Goal: Task Accomplishment & Management: Use online tool/utility

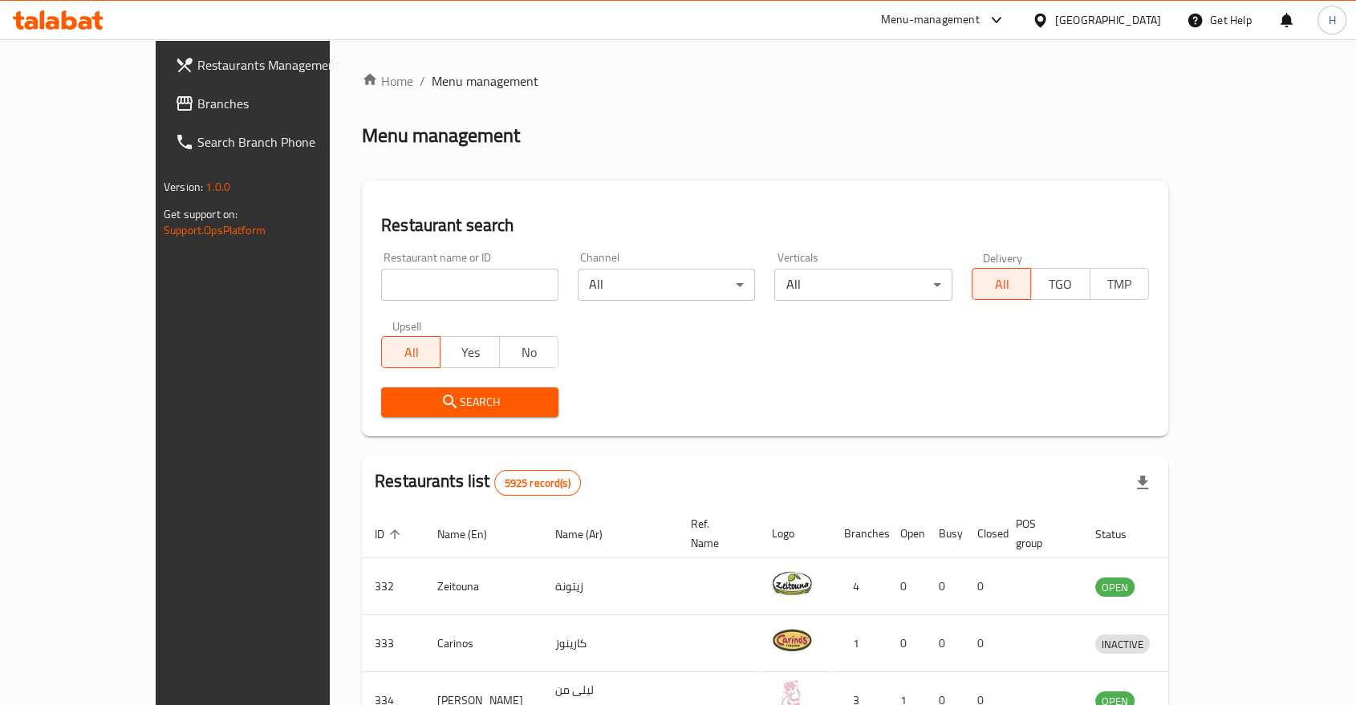
drag, startPoint x: 0, startPoint y: 0, endPoint x: 409, endPoint y: 283, distance: 497.7
click at [409, 283] on input "search" at bounding box center [469, 285] width 177 height 32
type input "dag ayoosh"
click button "Search" at bounding box center [469, 403] width 177 height 30
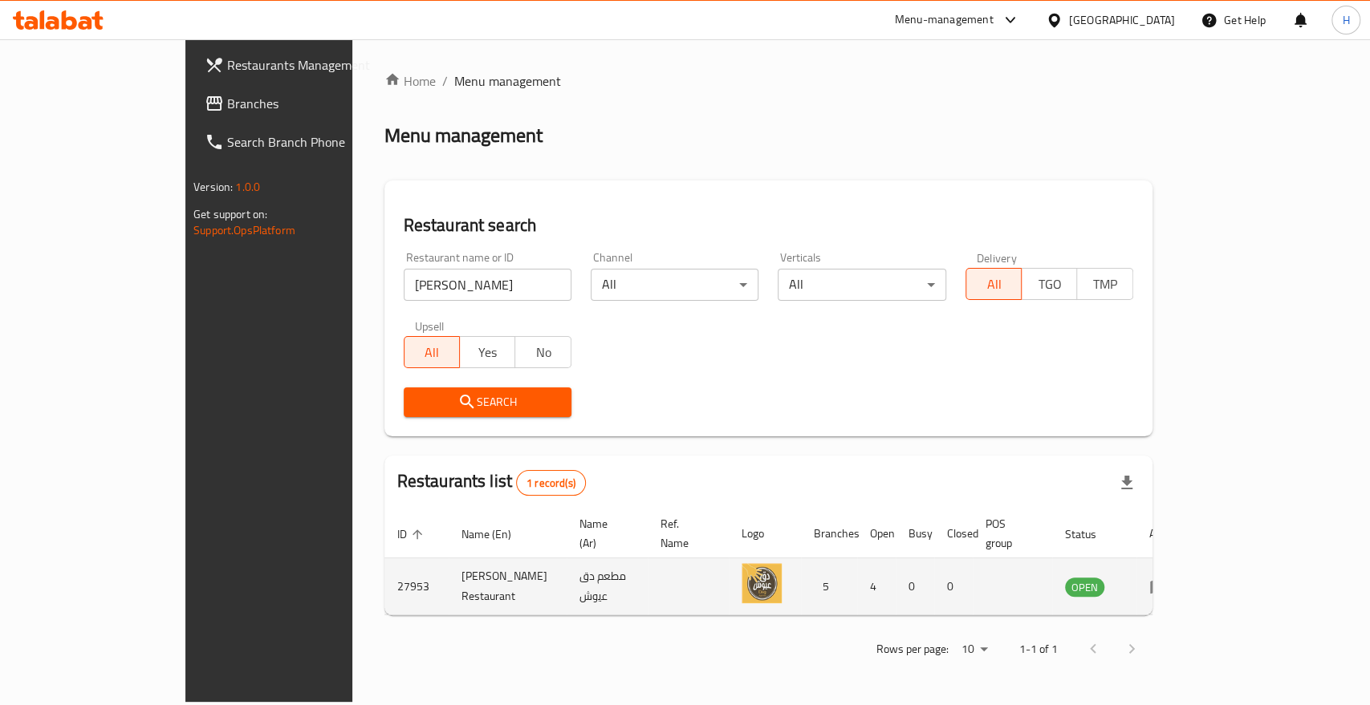
click at [1192, 578] on td "enhanced table" at bounding box center [1163, 587] width 55 height 57
click at [1168, 577] on icon "enhanced table" at bounding box center [1158, 586] width 19 height 19
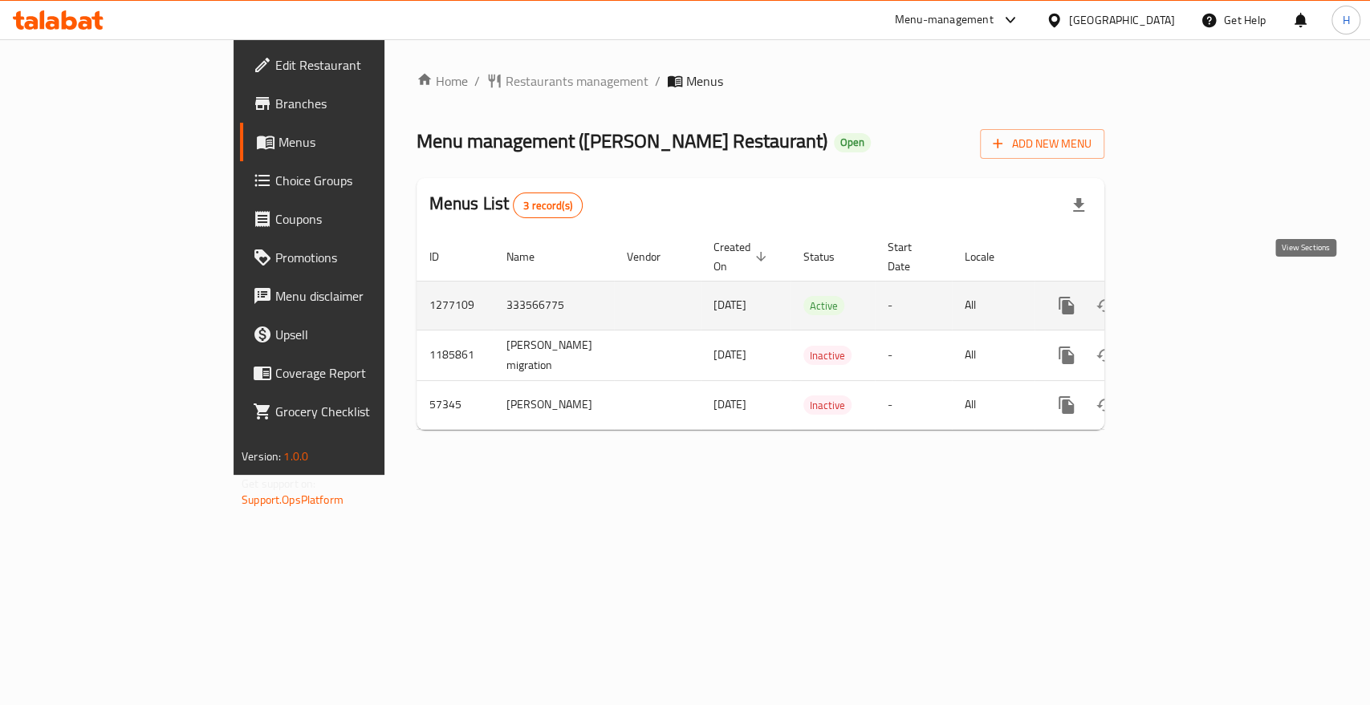
click at [1192, 296] on icon "enhanced table" at bounding box center [1181, 305] width 19 height 19
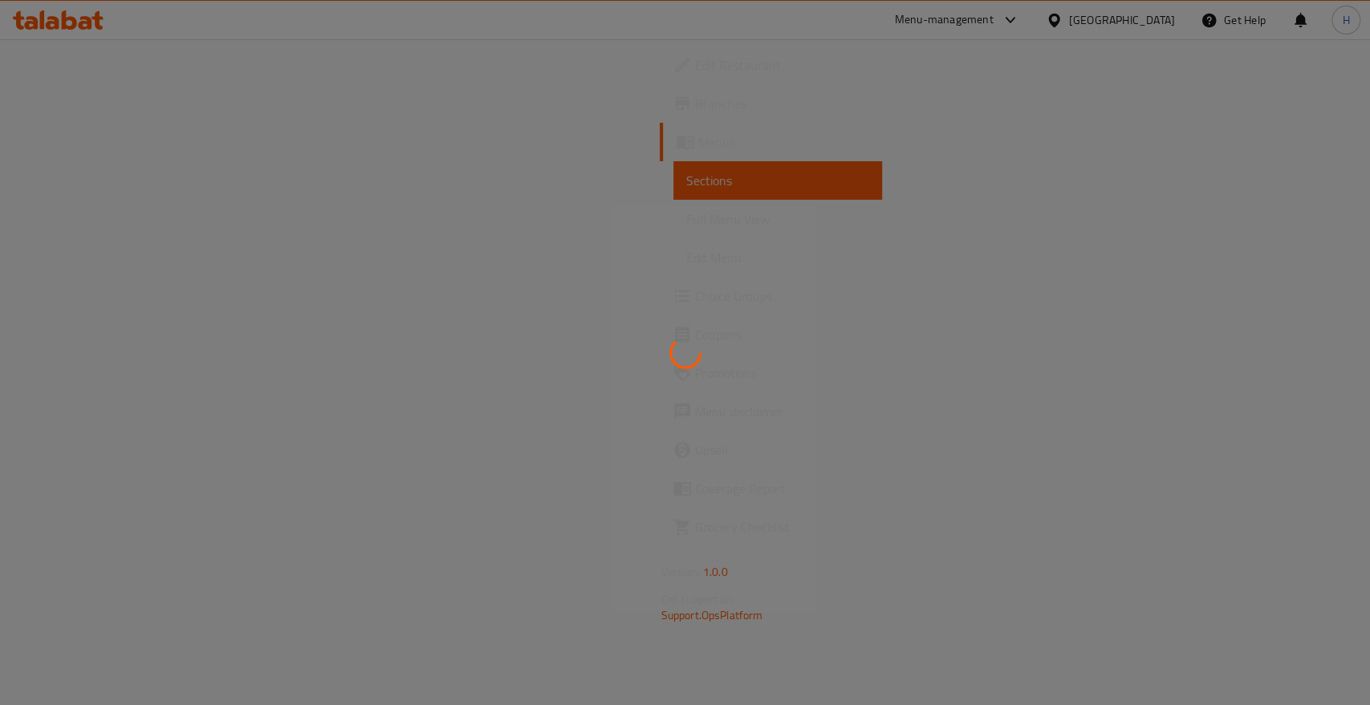
click at [71, 299] on div at bounding box center [685, 352] width 1370 height 705
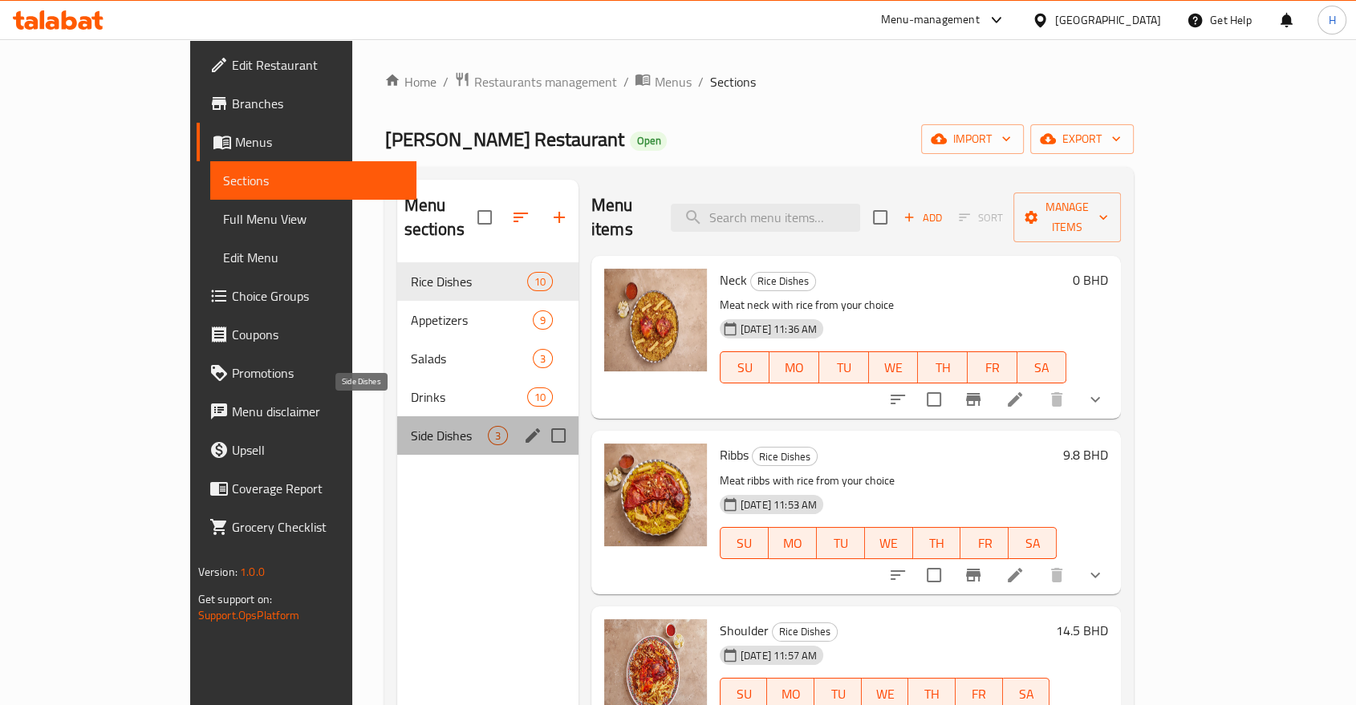
click at [410, 426] on span "Side Dishes" at bounding box center [448, 435] width 77 height 19
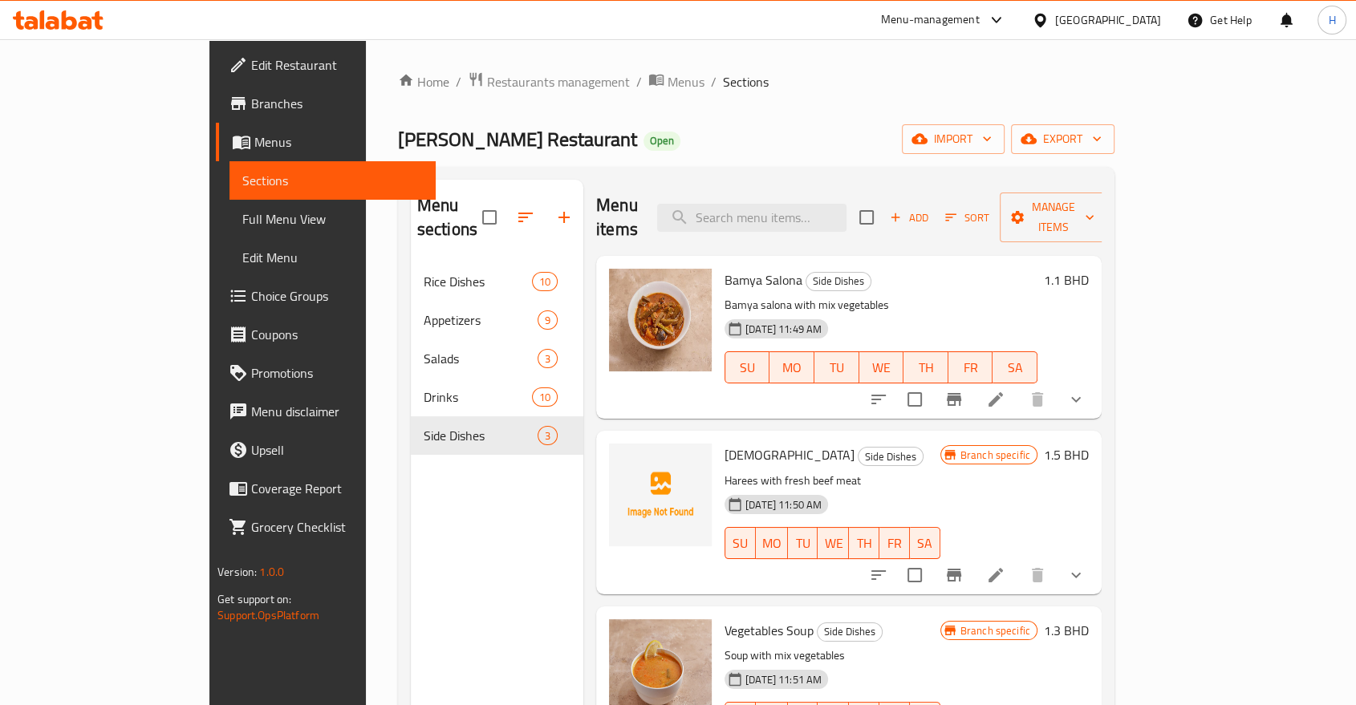
click at [251, 290] on span "Choice Groups" at bounding box center [337, 295] width 172 height 19
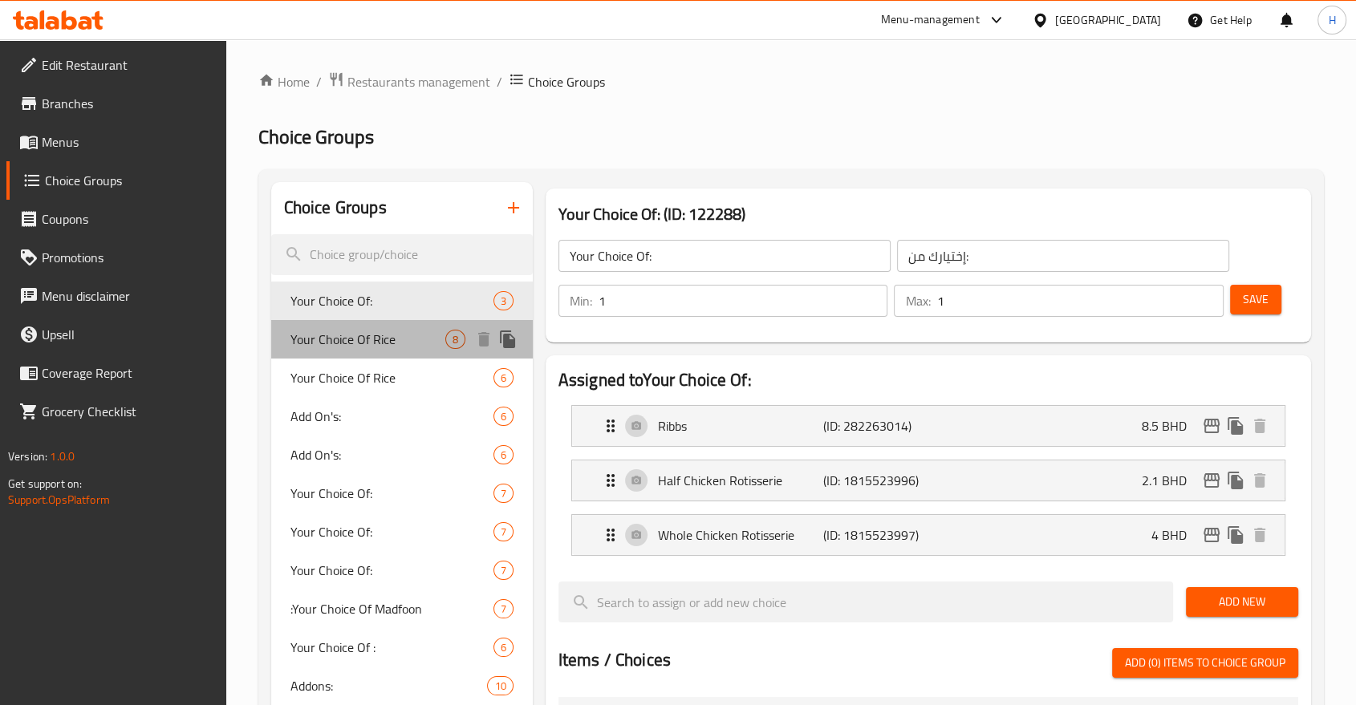
click at [303, 331] on span "Your Choice Of Rice" at bounding box center [368, 339] width 155 height 19
type input "Your Choice Of Rice"
type input "اختيارك من الأرز"
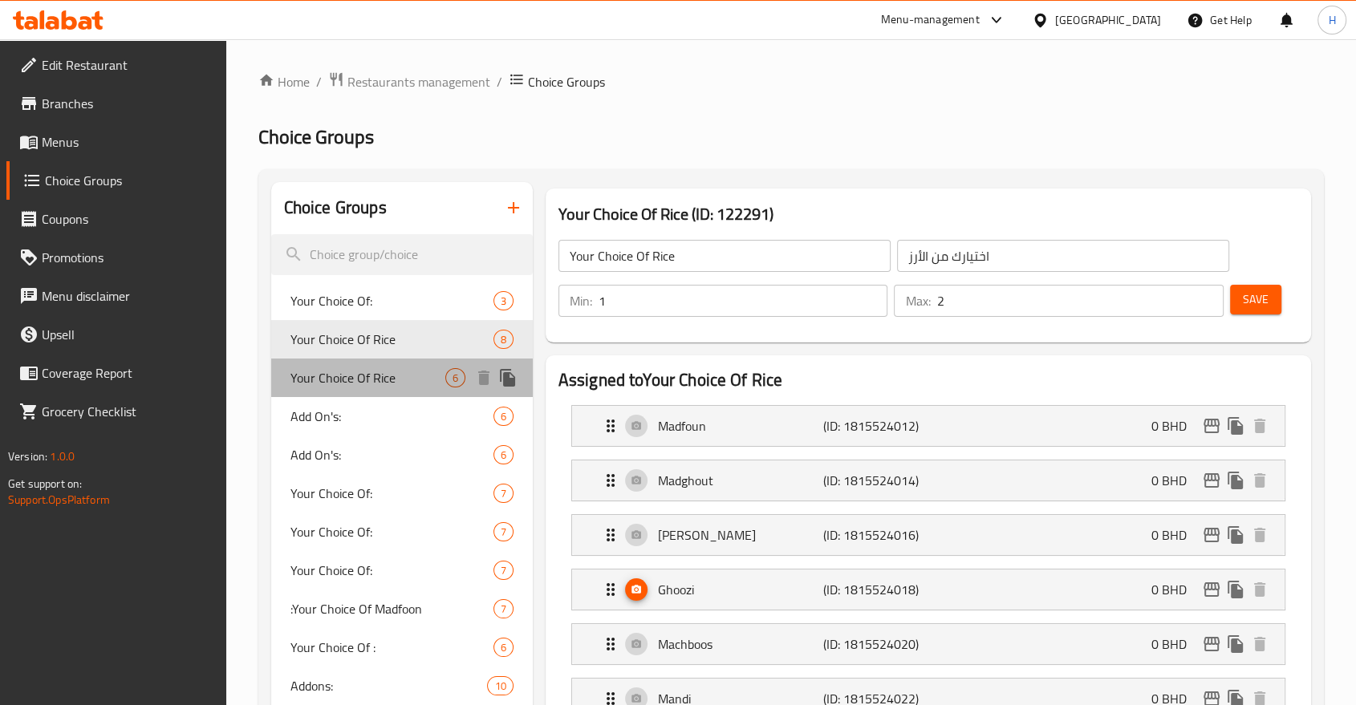
click at [295, 377] on span "Your Choice Of Rice" at bounding box center [368, 377] width 155 height 19
type input "1"
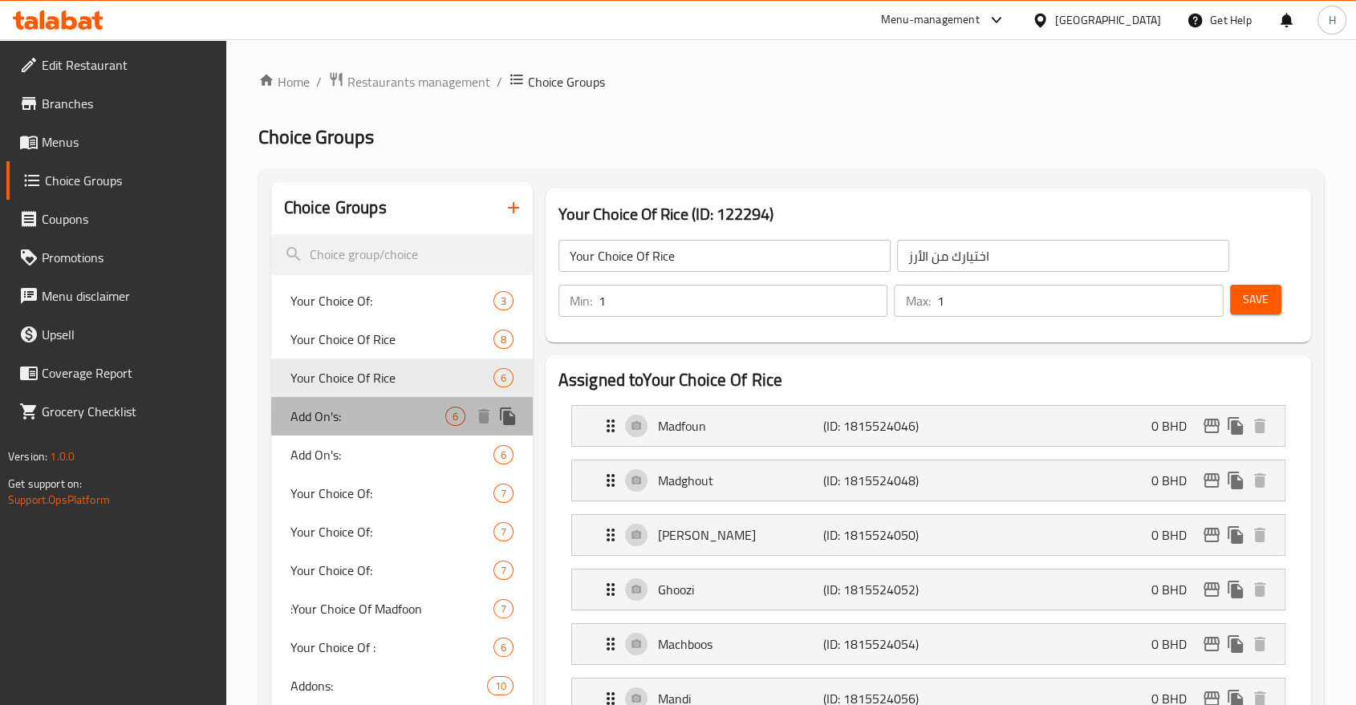
click at [316, 412] on span "Add On's:" at bounding box center [368, 416] width 155 height 19
type input "Add On's:"
type input "الإضافات:"
type input "0"
type input "6"
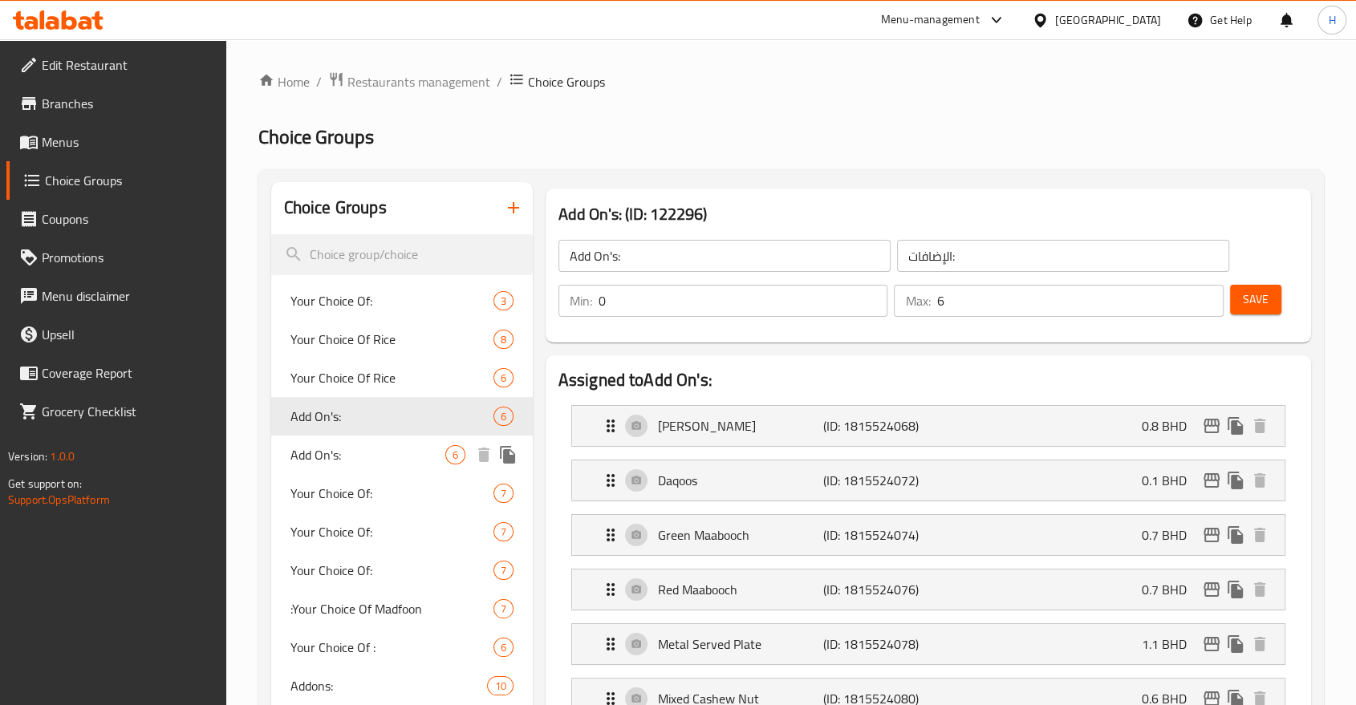
click at [327, 465] on span "Add On's:" at bounding box center [368, 454] width 155 height 19
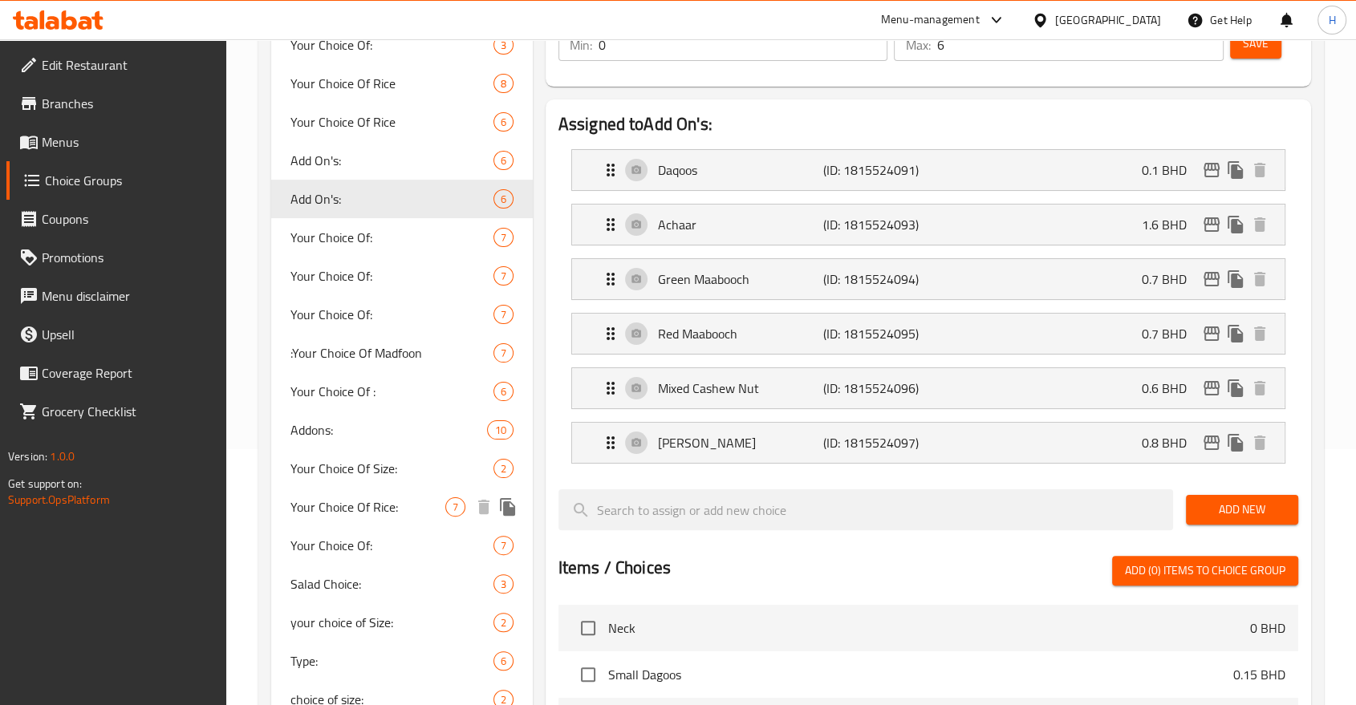
scroll to position [267, 0]
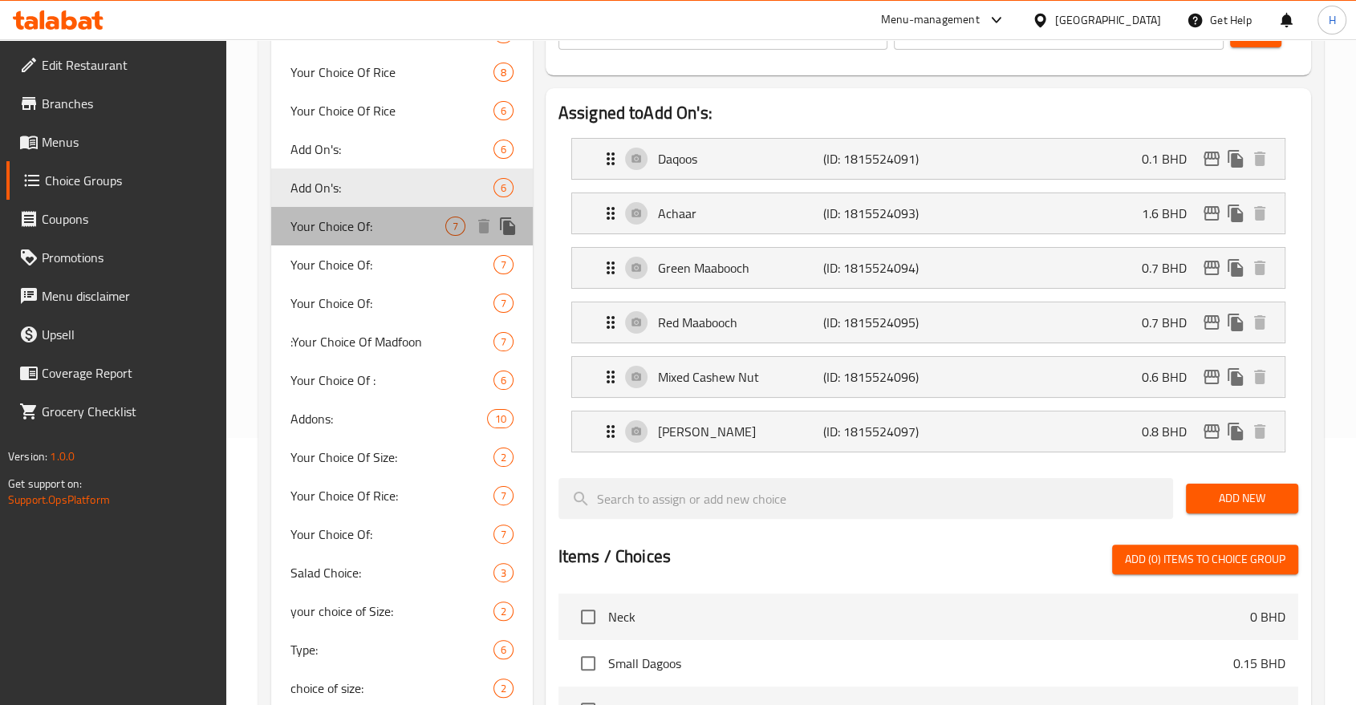
click at [339, 235] on span "Your Choice Of:" at bounding box center [368, 226] width 155 height 19
type input "Your Choice Of:"
type input "إختيارك من:"
type input "1"
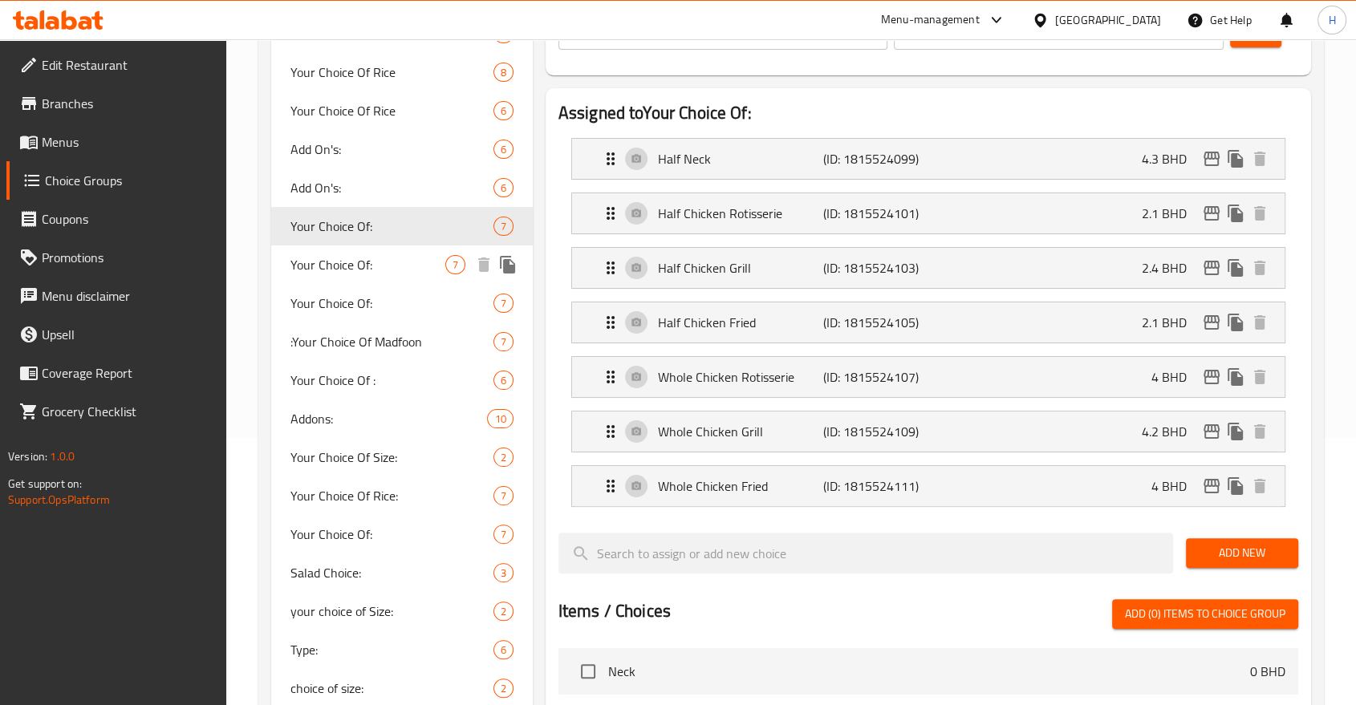
click at [339, 266] on span "Your Choice Of:" at bounding box center [368, 264] width 155 height 19
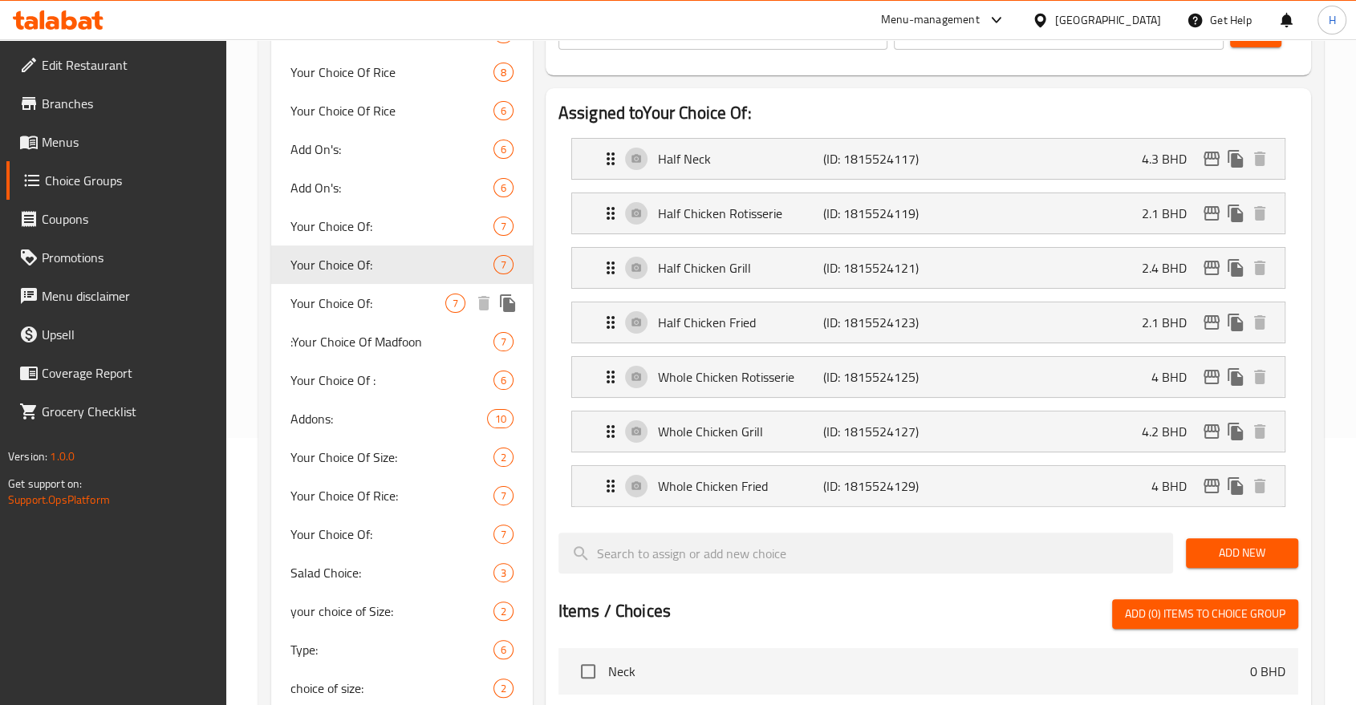
click at [340, 294] on span "Your Choice Of:" at bounding box center [368, 303] width 155 height 19
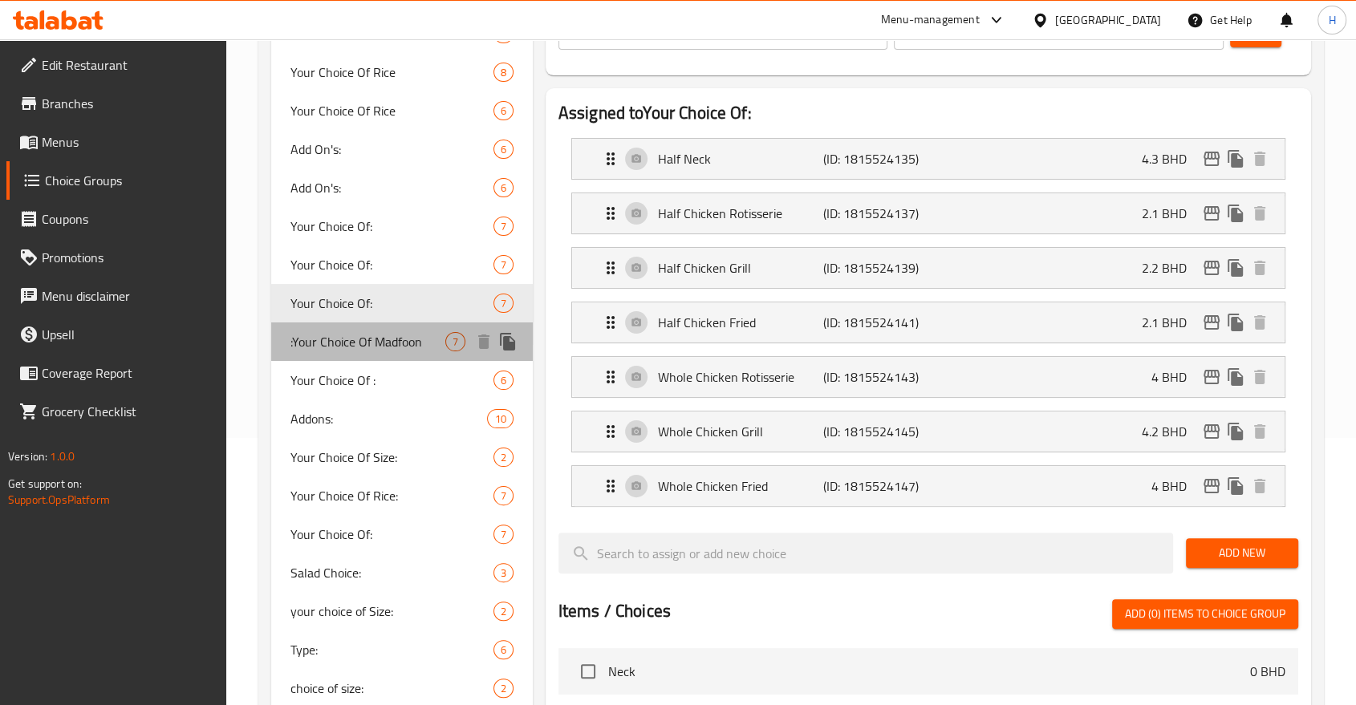
click at [340, 332] on span ":Your Choice Of Madfoon" at bounding box center [368, 341] width 155 height 19
type input ":Your Choice Of Madfoon"
type input "إختيارك من المدفون:"
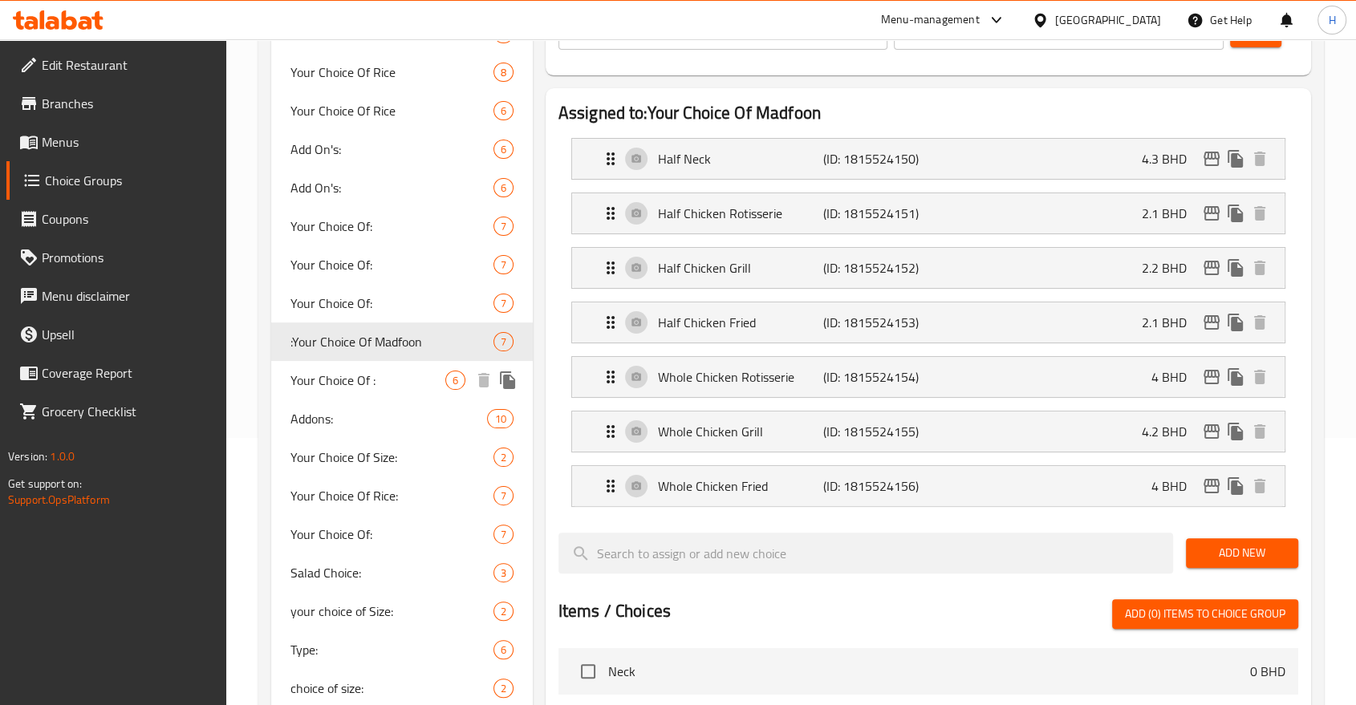
click at [347, 376] on span "Your Choice Of :" at bounding box center [368, 380] width 155 height 19
type input "Your Choice Of :"
type input "إختيارك من :"
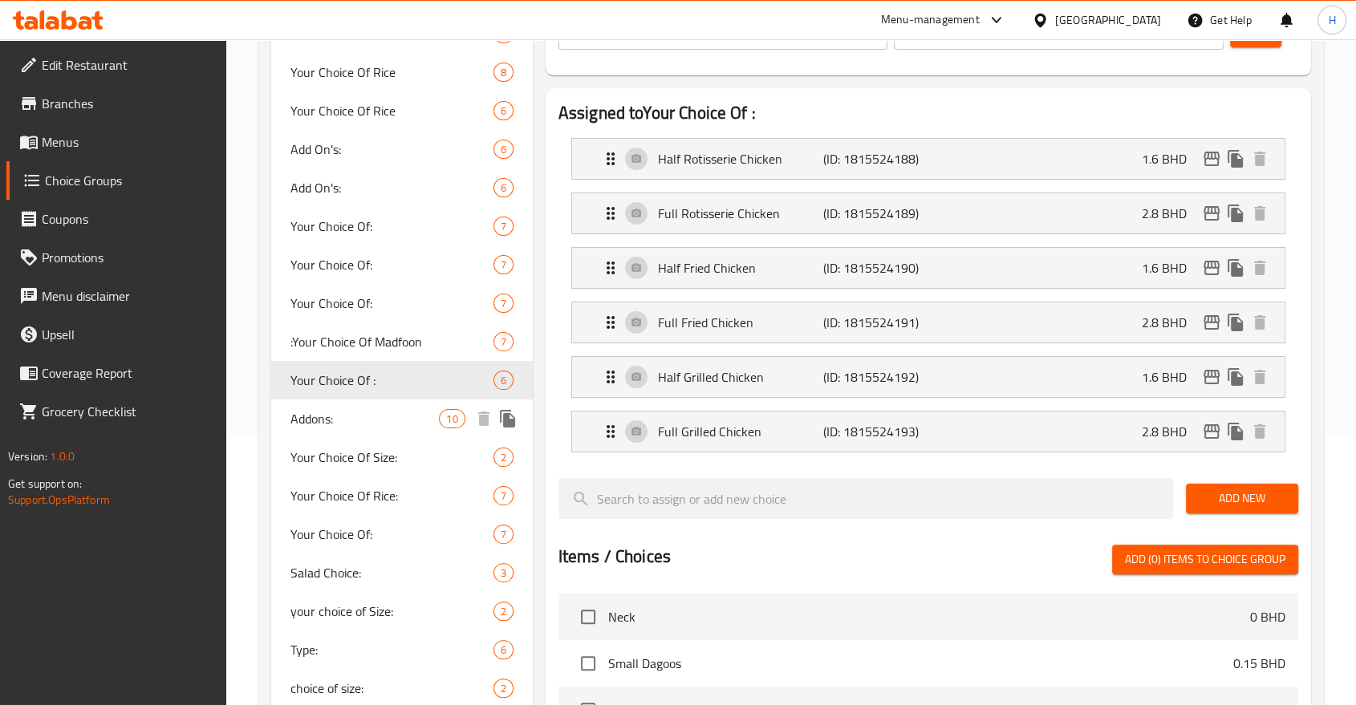
click at [343, 425] on span "Addons:" at bounding box center [365, 418] width 149 height 19
type input "Addons:"
type input "اضافات:"
type input "0"
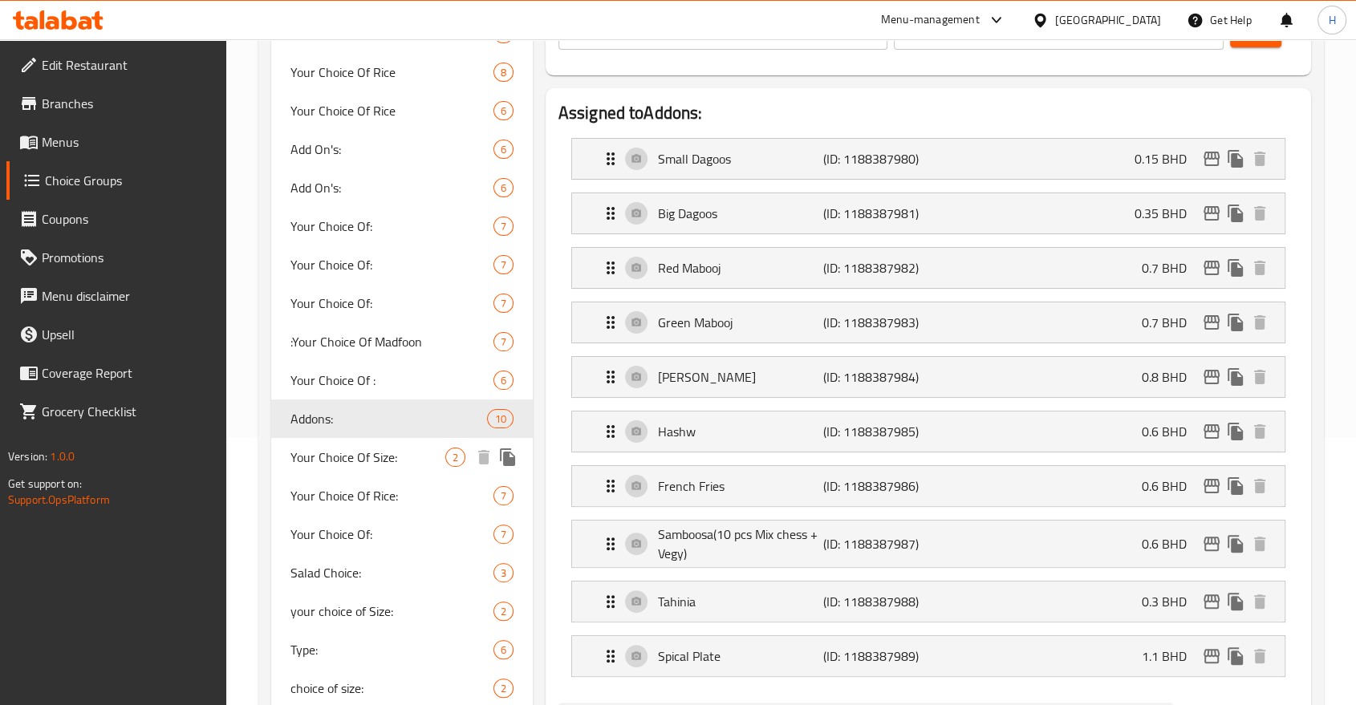
click at [339, 467] on span "Your Choice Of Size:" at bounding box center [368, 457] width 155 height 19
type input "Your Choice Of Size:"
type input "اختيارك من الحجم:"
type input "1"
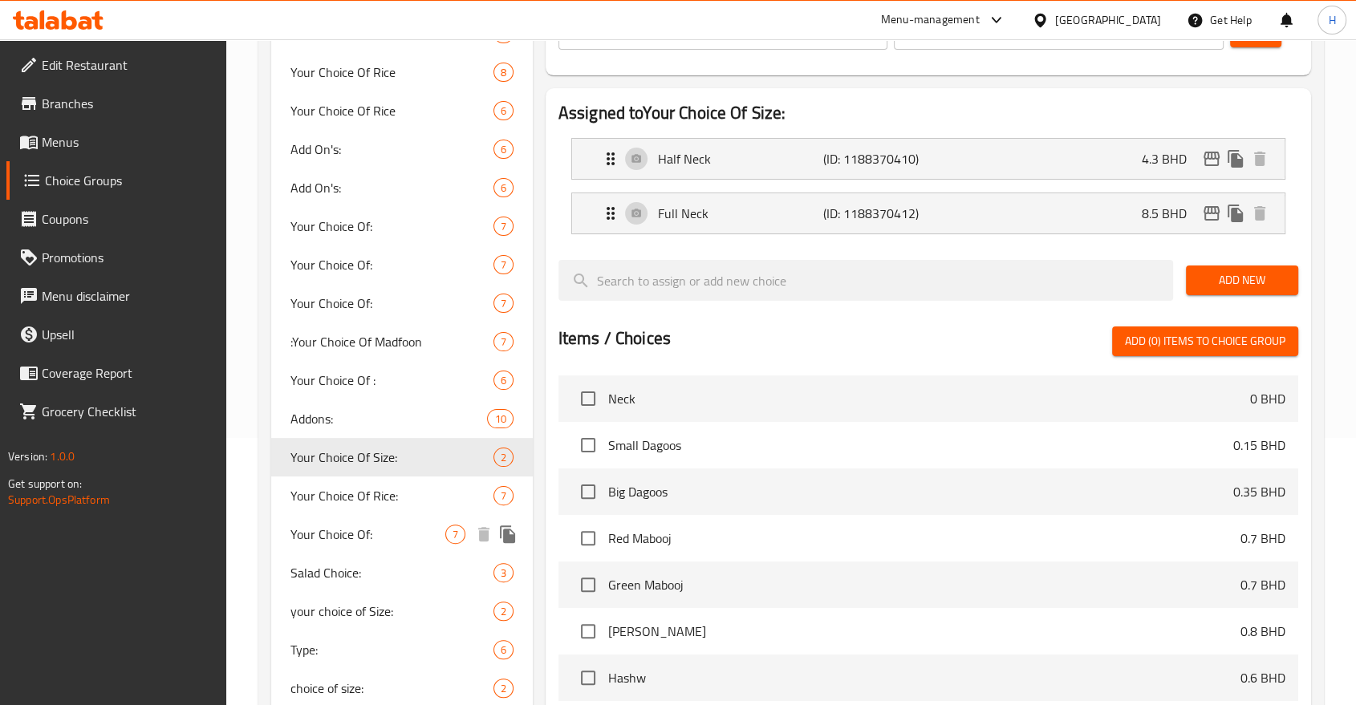
click at [338, 518] on div "Your Choice Of: 7" at bounding box center [402, 534] width 262 height 39
type input "Your Choice Of:"
type input "إختيارك من:"
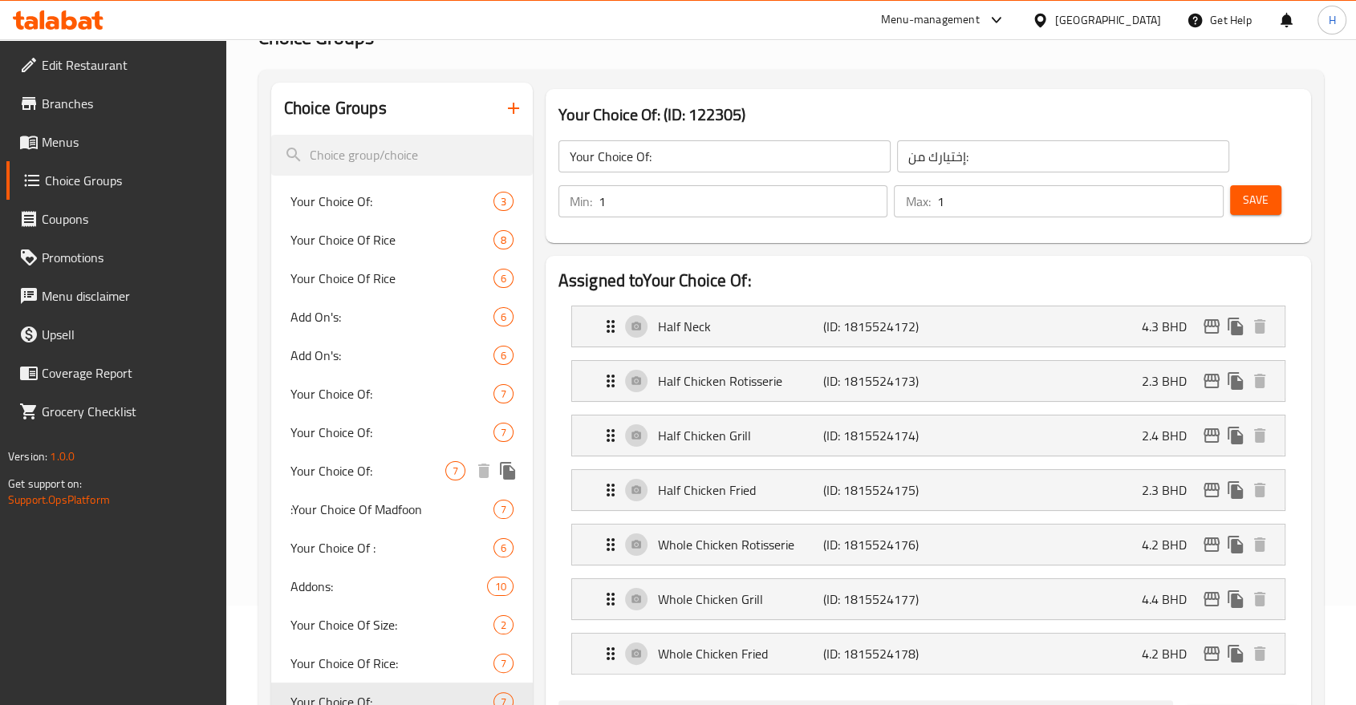
scroll to position [0, 0]
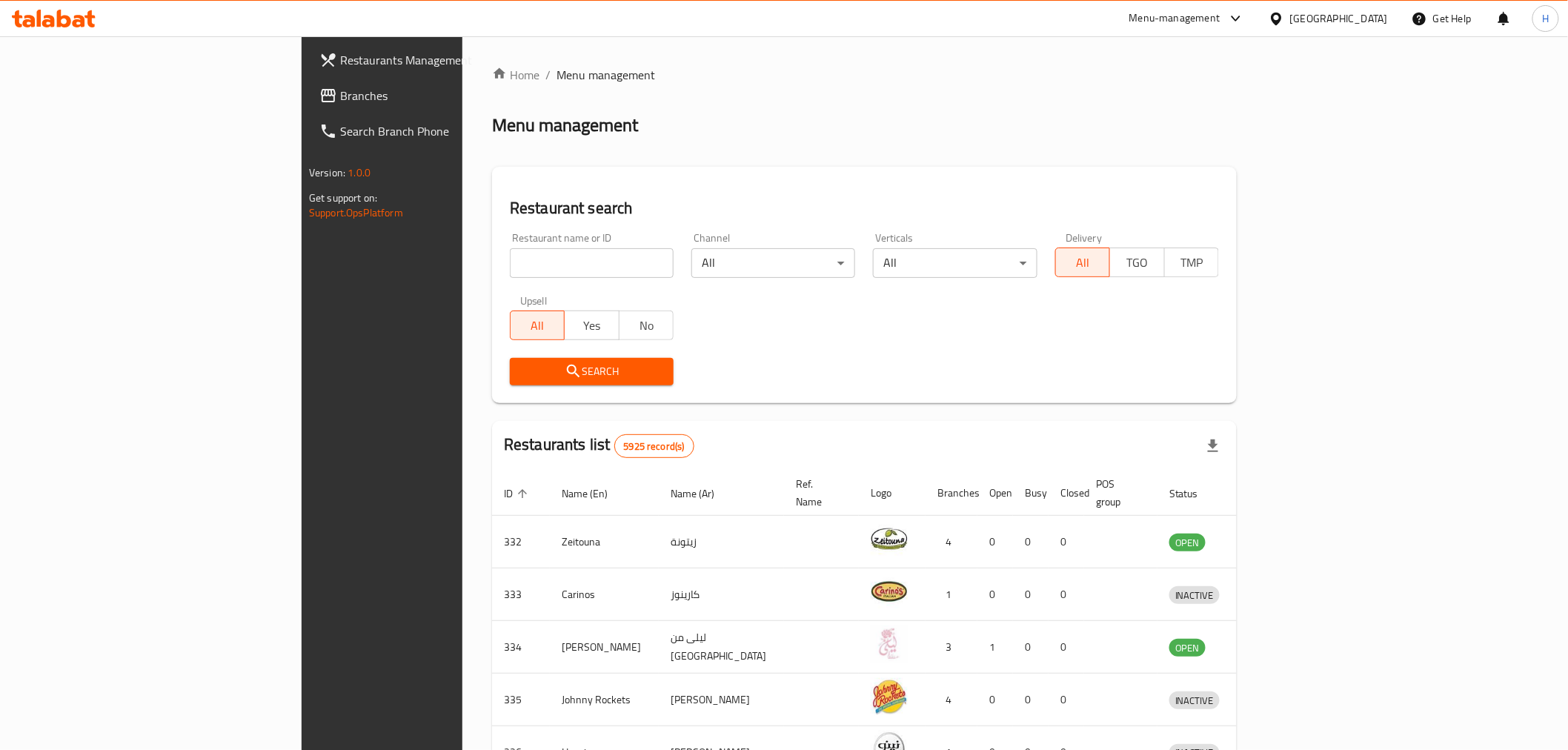
click at [510, 257] on input "search" at bounding box center [591, 263] width 163 height 30
type input "abo alezz"
click button "Search" at bounding box center [591, 372] width 163 height 28
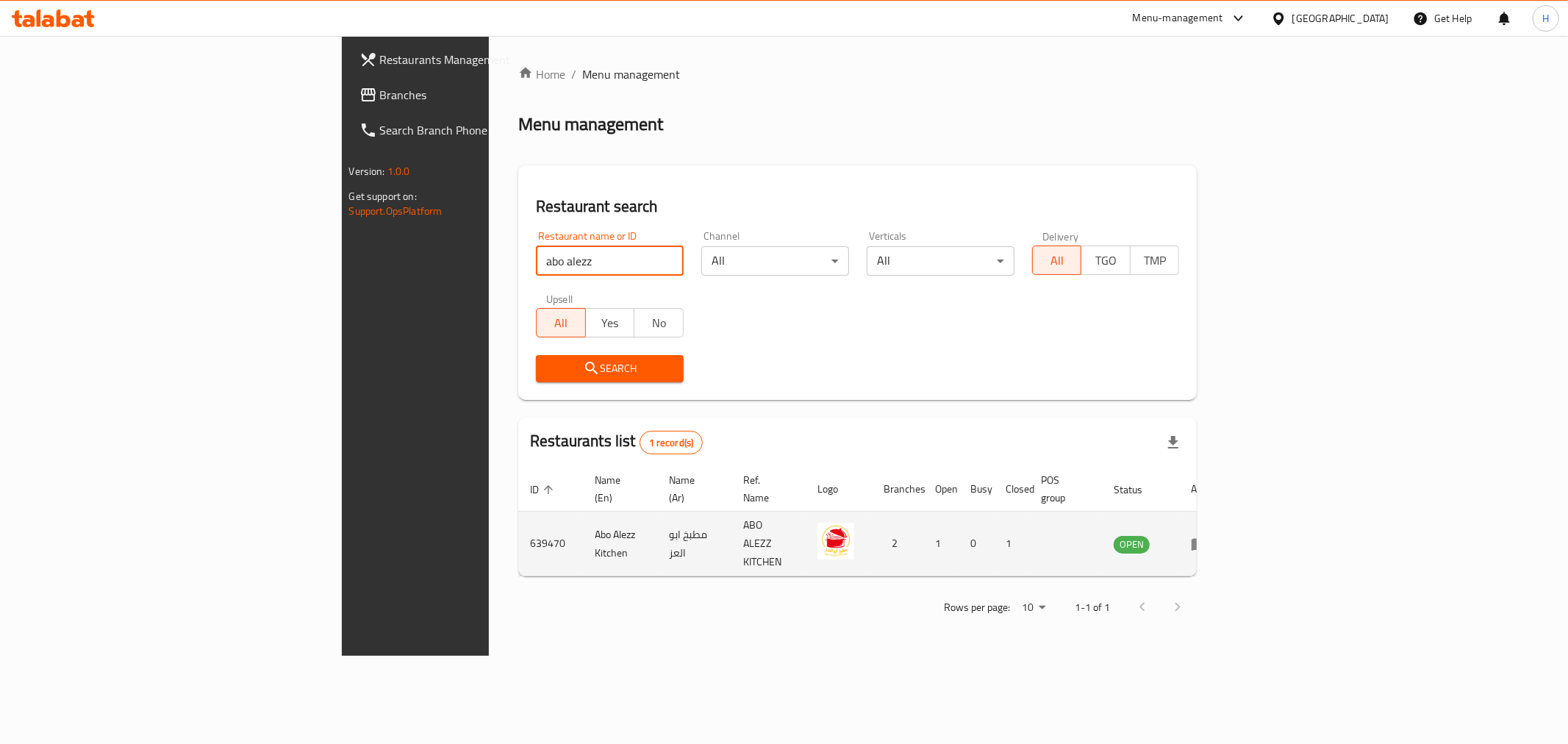
click at [1208, 535] on icon "enhanced table" at bounding box center [1199, 543] width 17 height 17
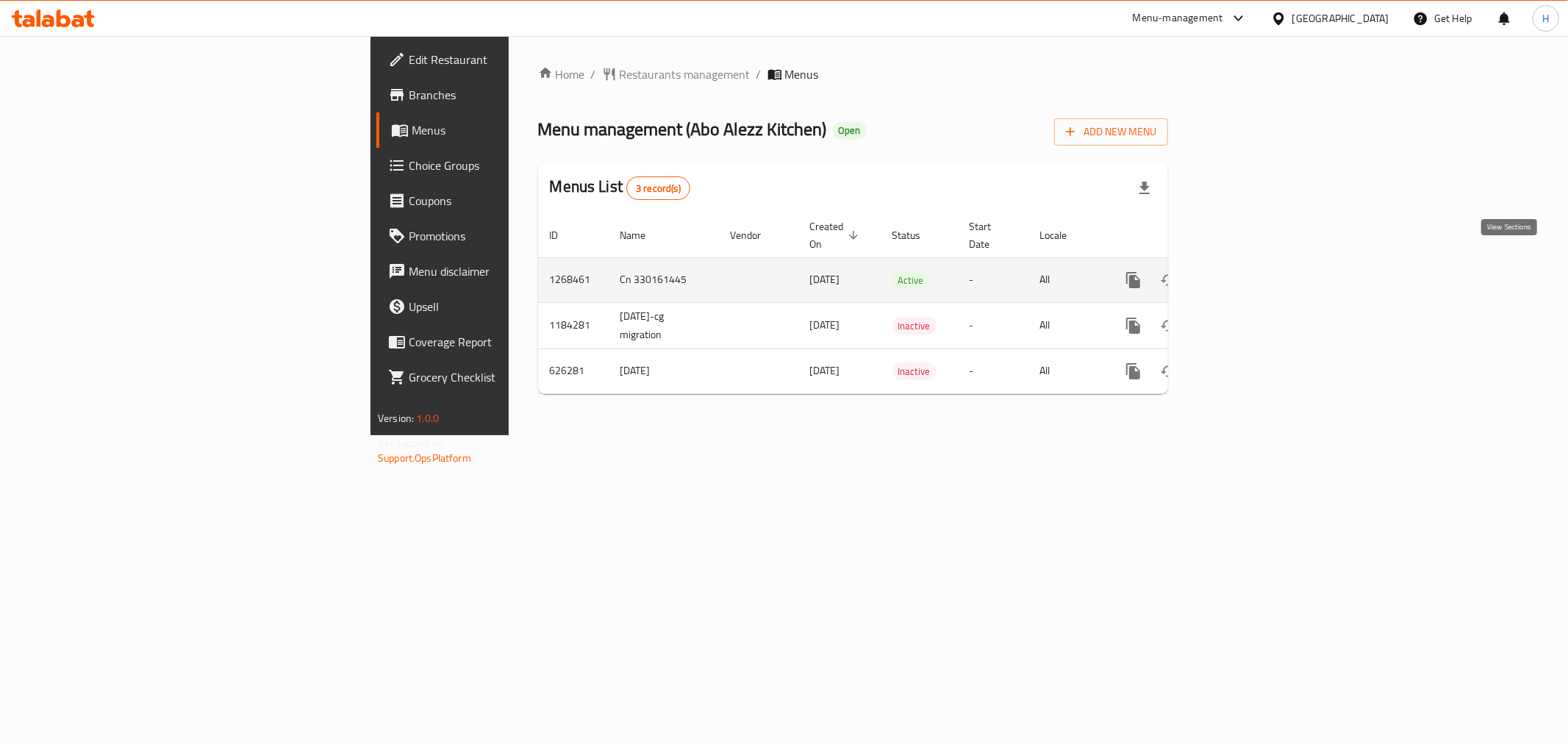
click at [1257, 262] on link "enhanced table" at bounding box center [1239, 279] width 36 height 36
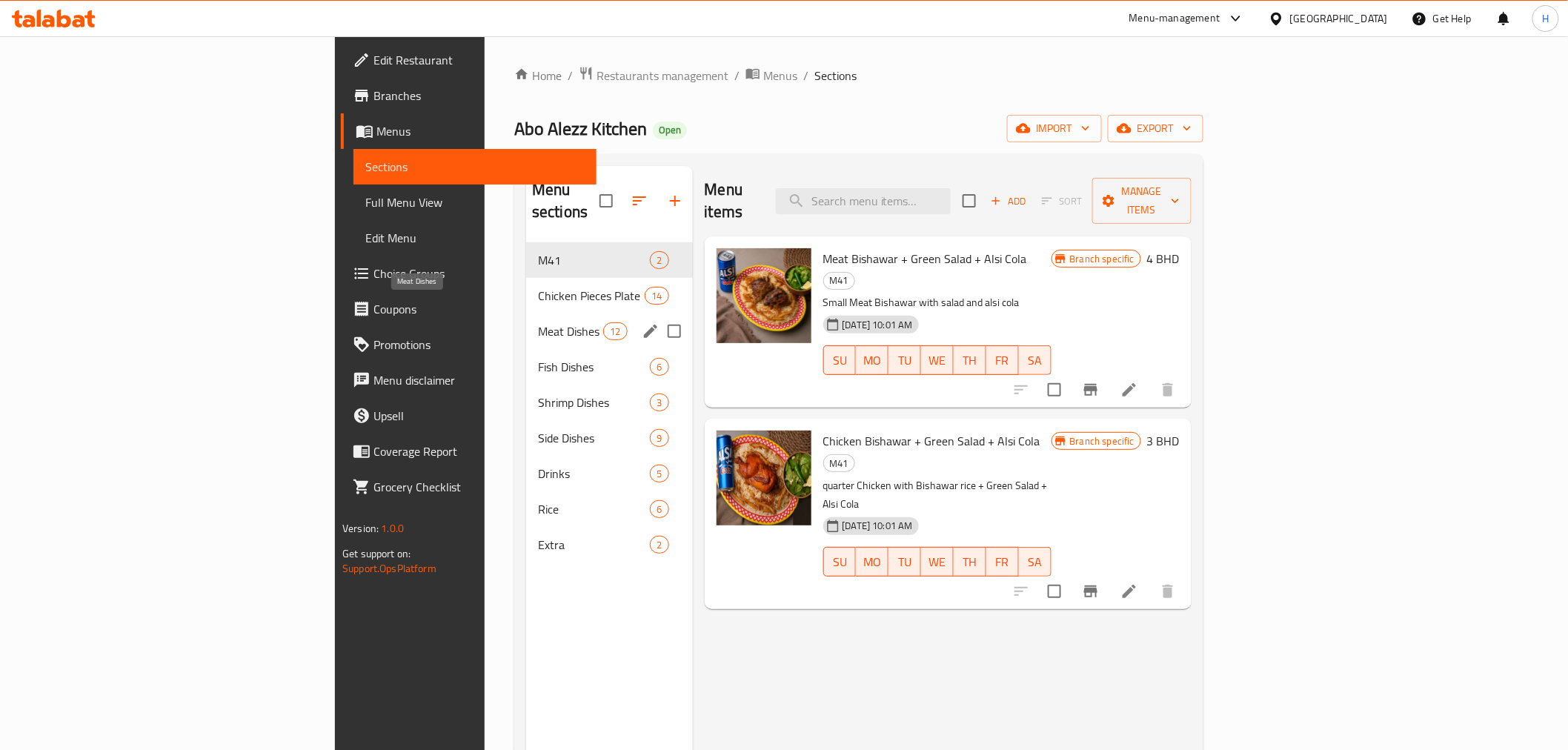
click at [538, 322] on span "Meat Dishes" at bounding box center [571, 331] width 66 height 18
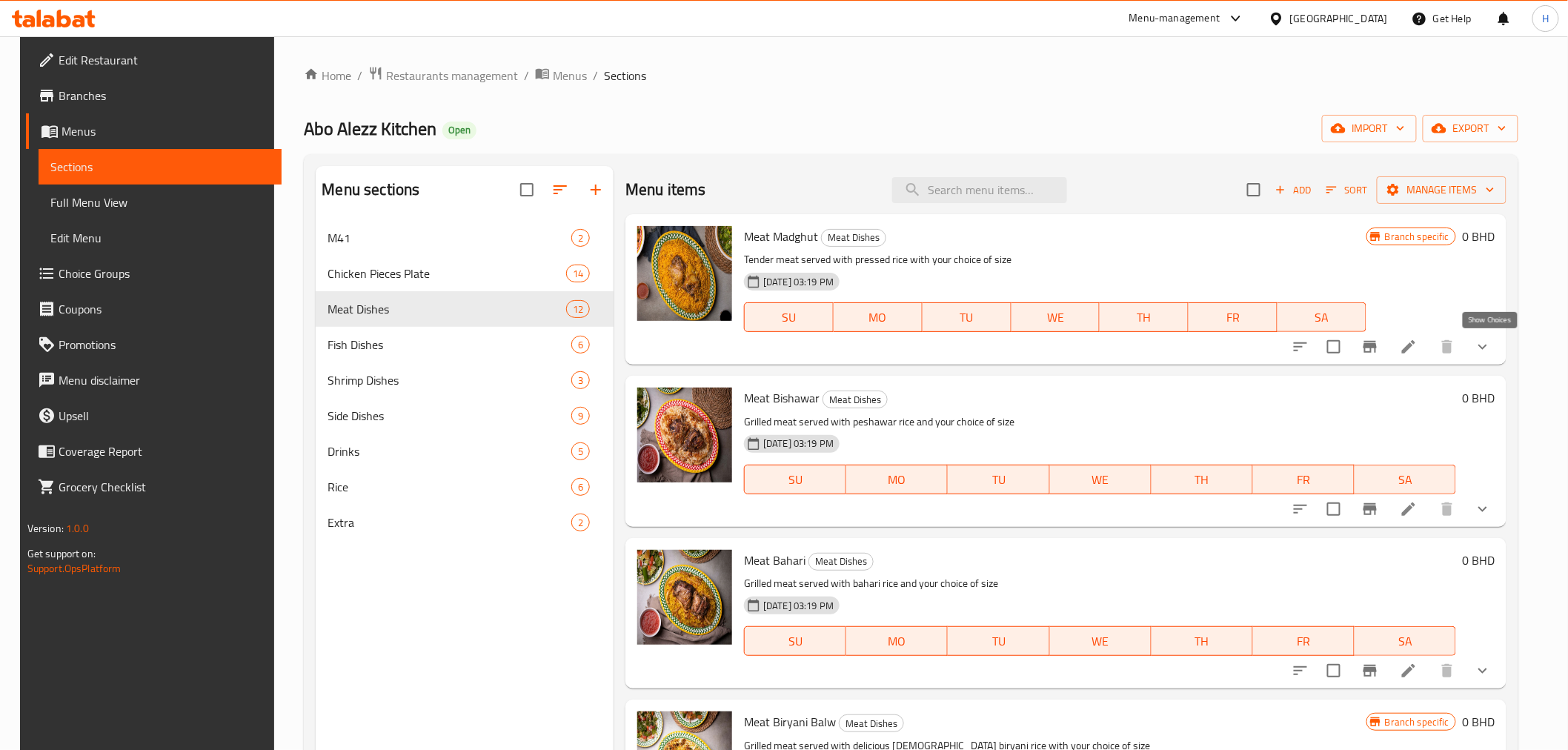
click at [1491, 346] on icon "show more" at bounding box center [1482, 346] width 18 height 18
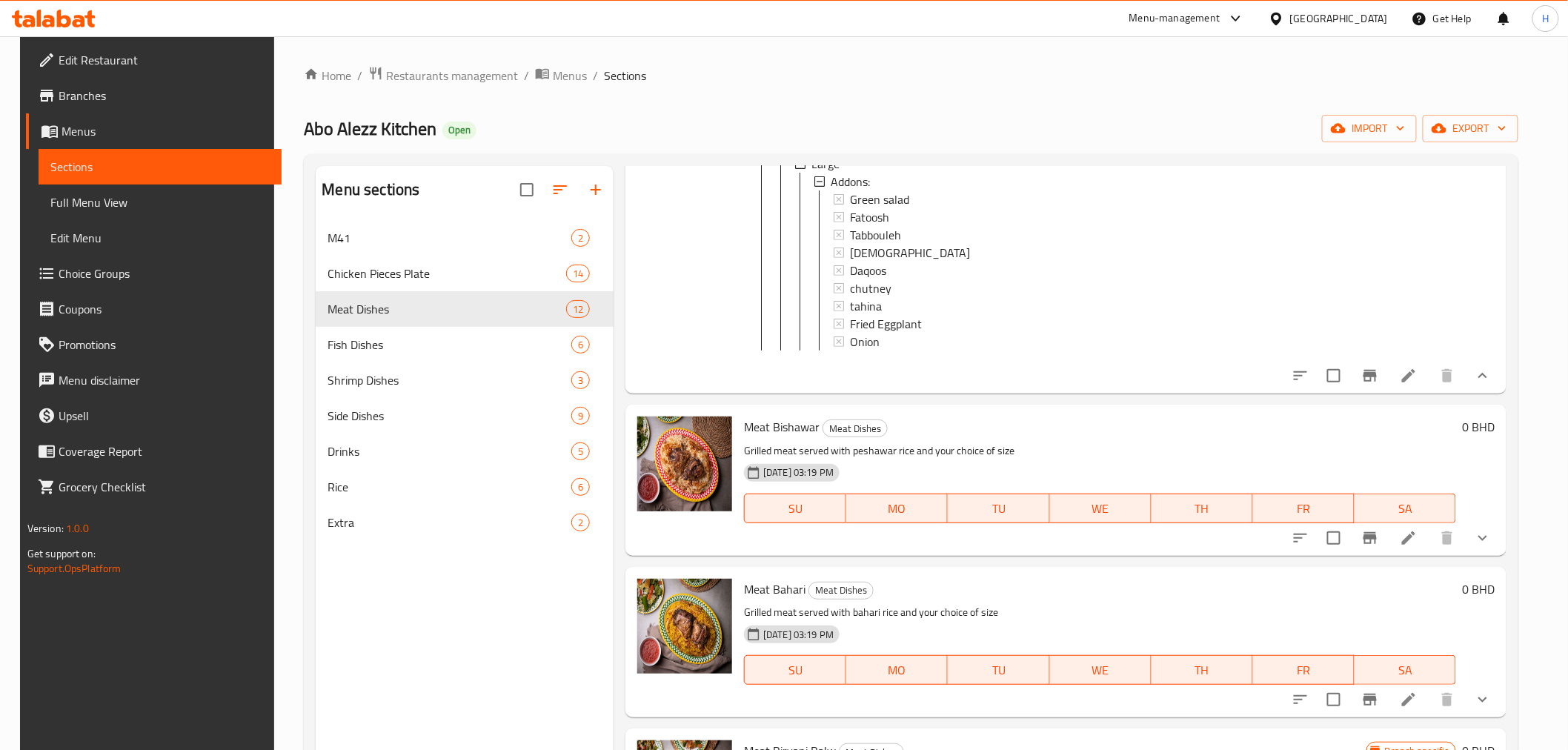
scroll to position [659, 0]
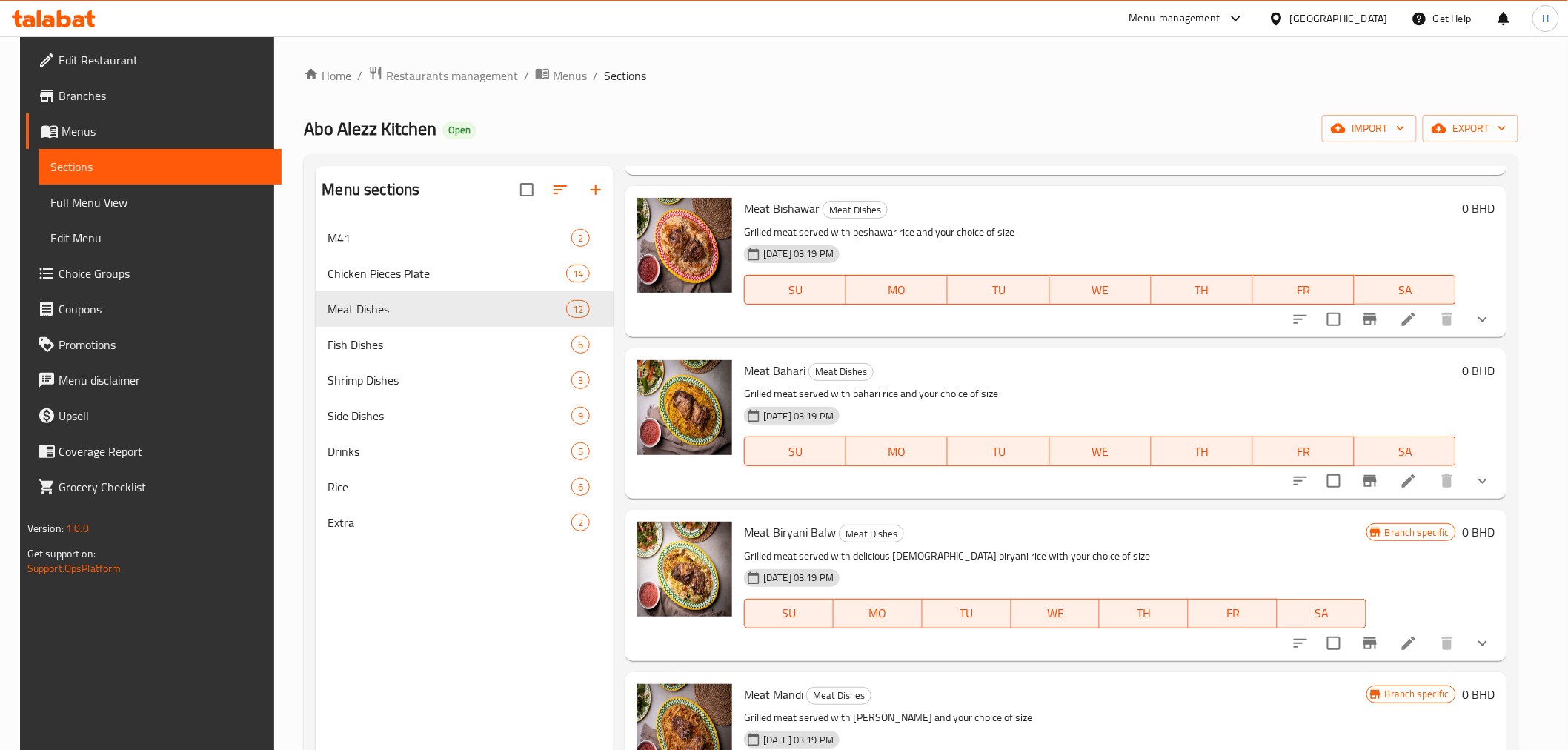
click at [1484, 329] on icon "show more" at bounding box center [1482, 319] width 18 height 18
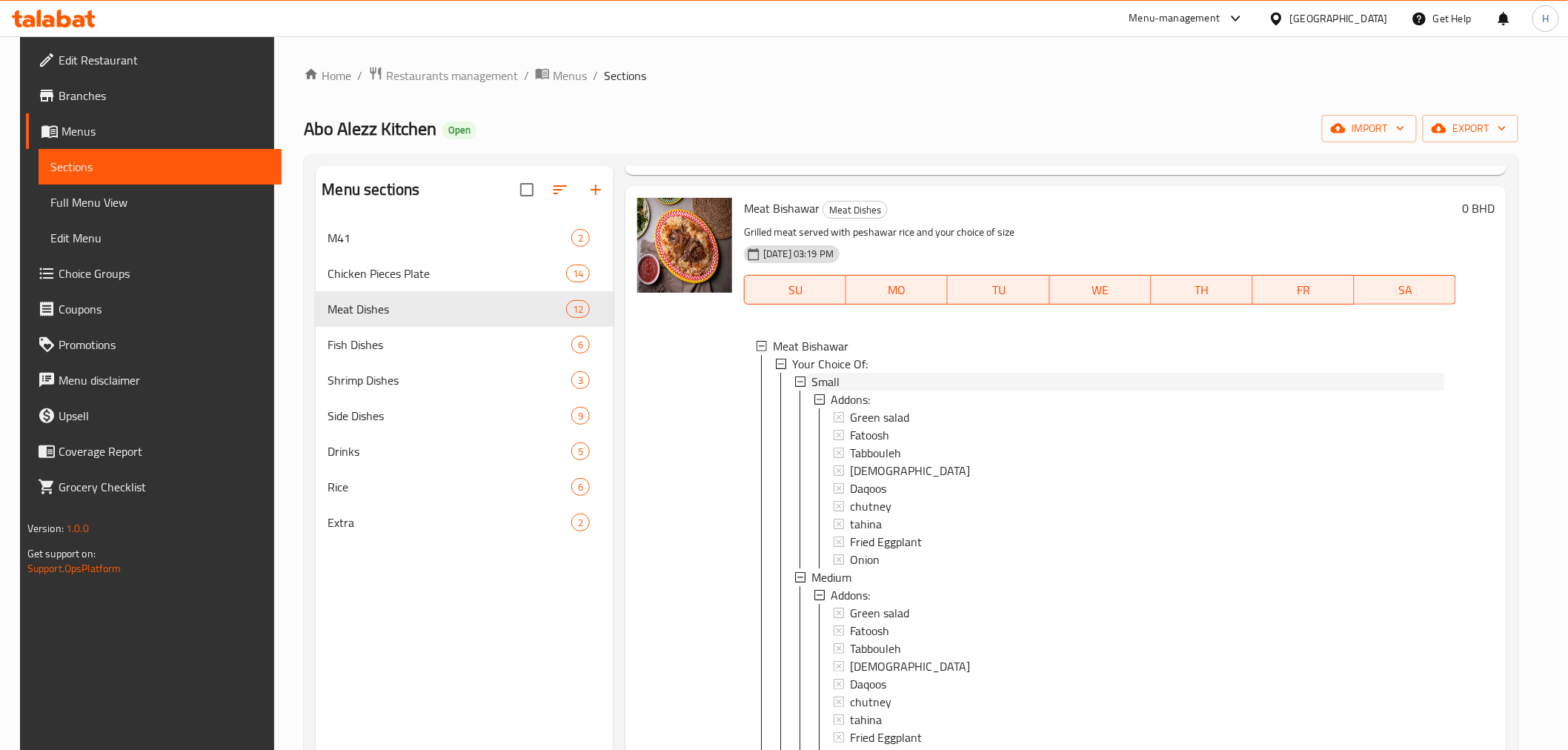
click at [826, 391] on span "Small" at bounding box center [826, 381] width 28 height 18
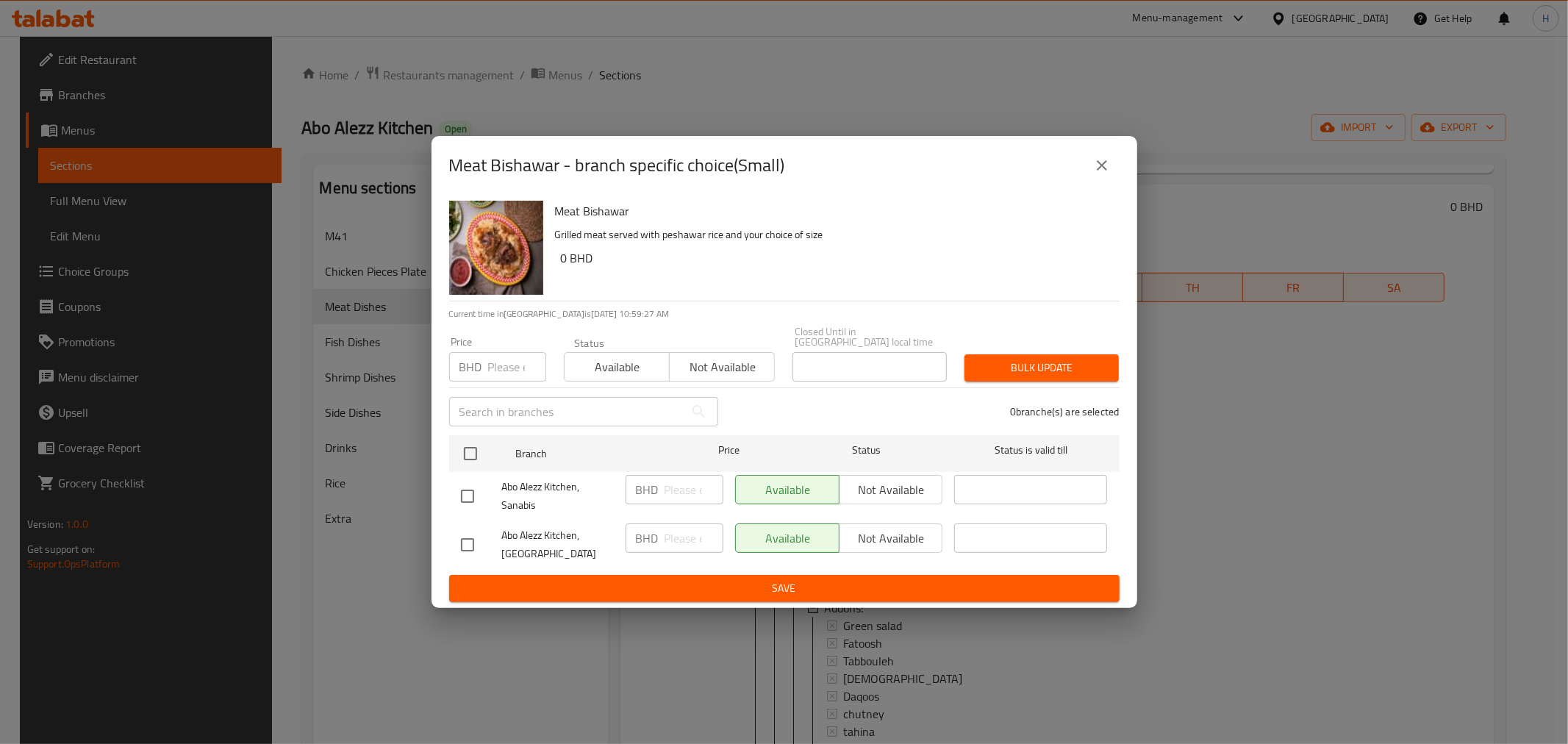
click at [1100, 166] on icon "close" at bounding box center [1101, 165] width 17 height 17
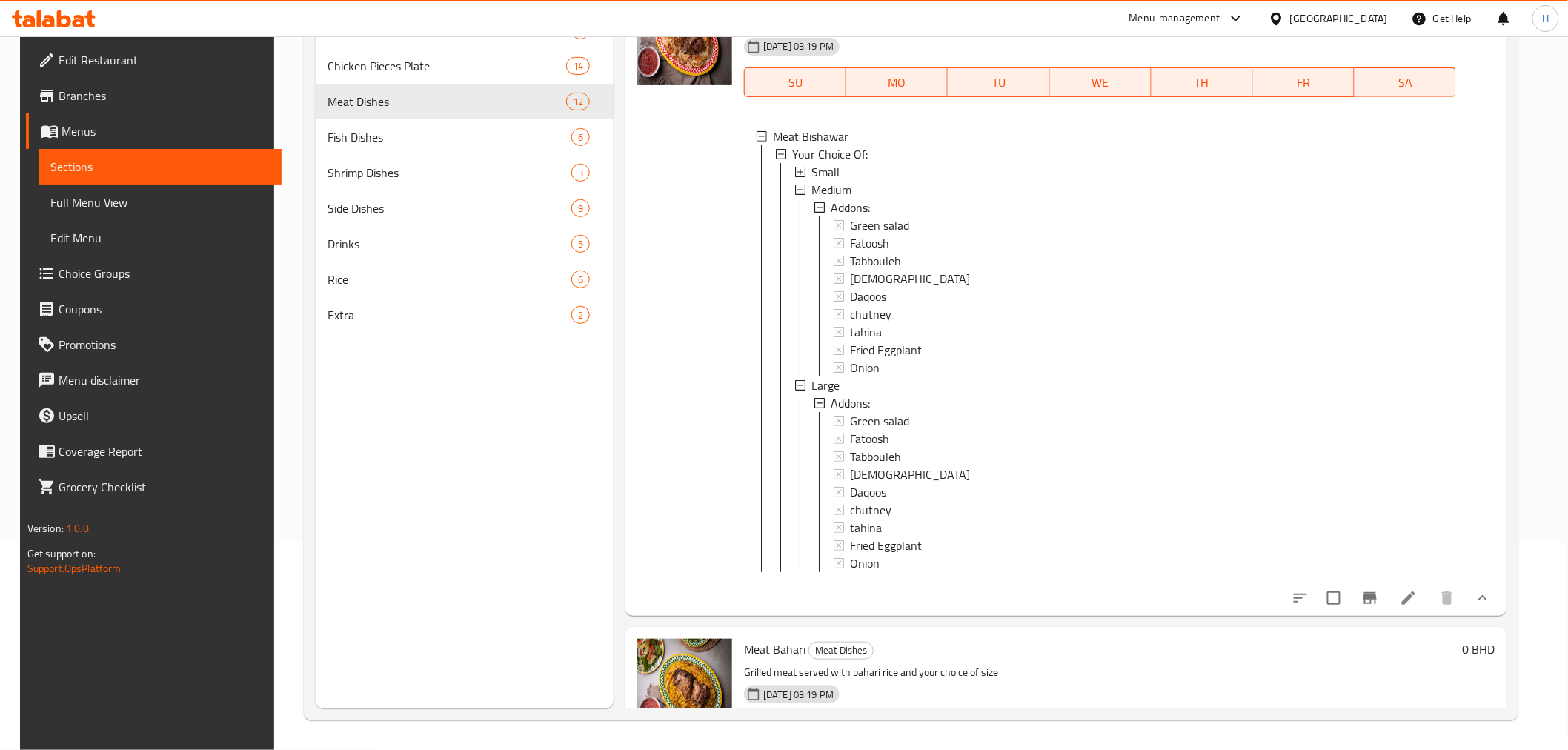
scroll to position [1071, 0]
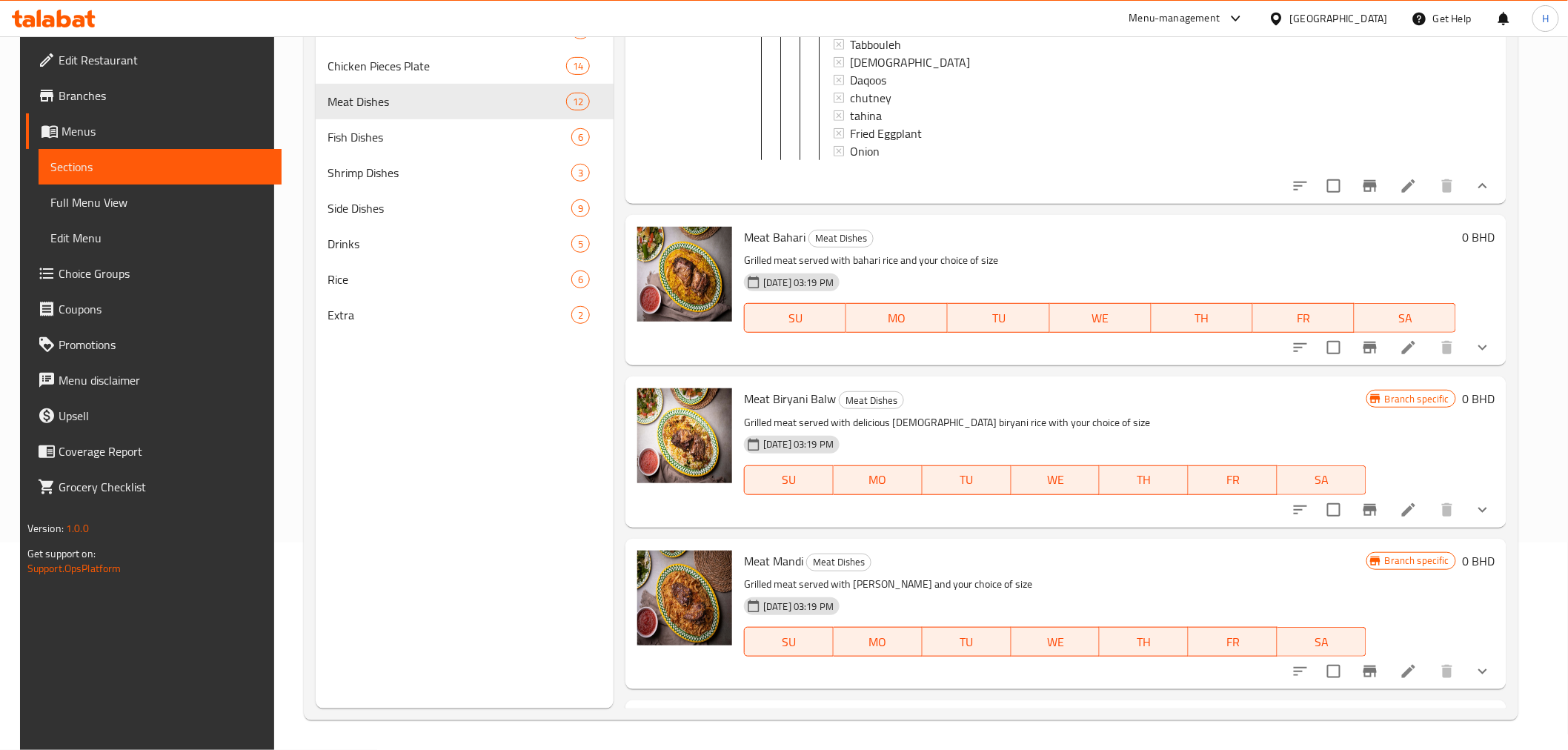
click at [1491, 519] on icon "show more" at bounding box center [1482, 509] width 18 height 18
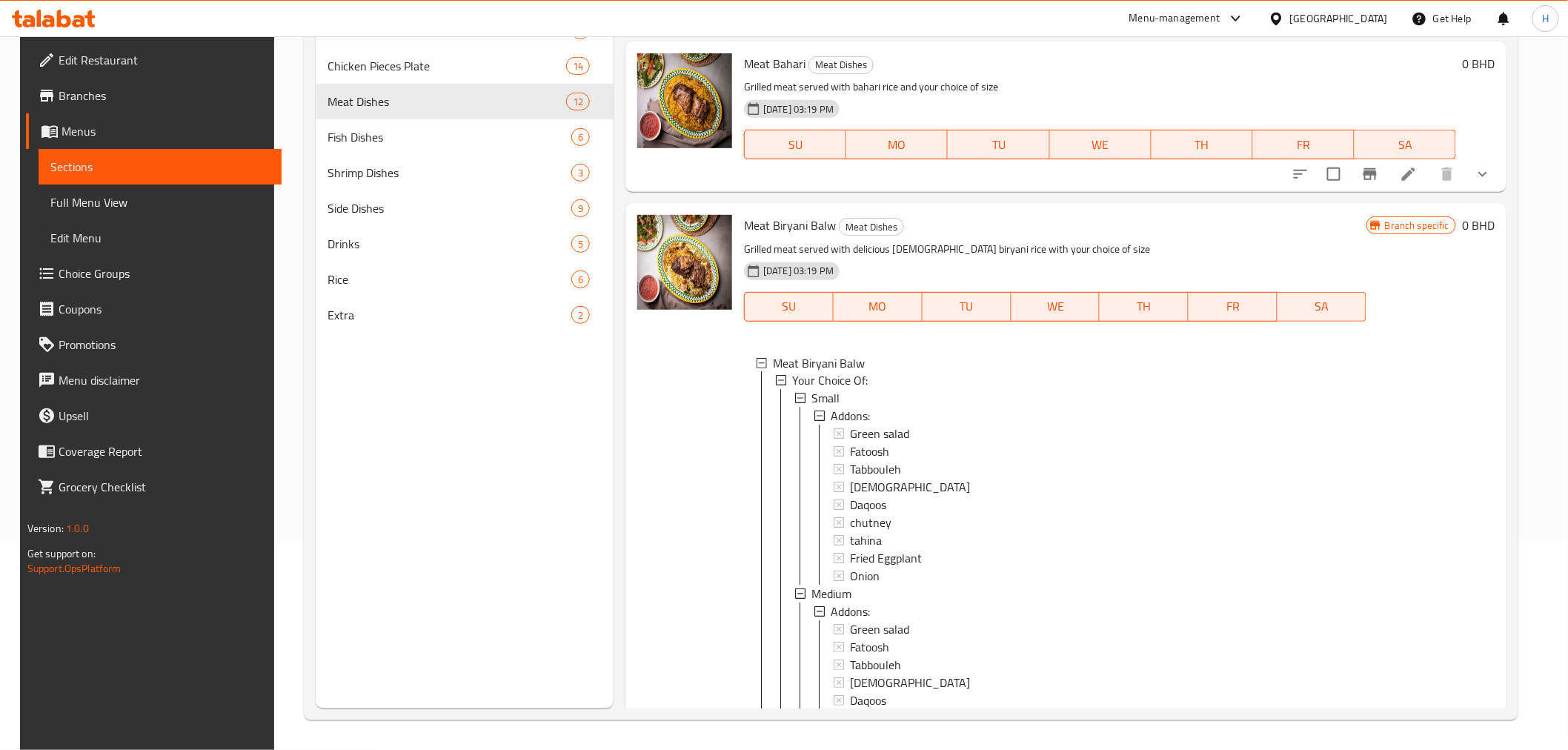
scroll to position [1317, 0]
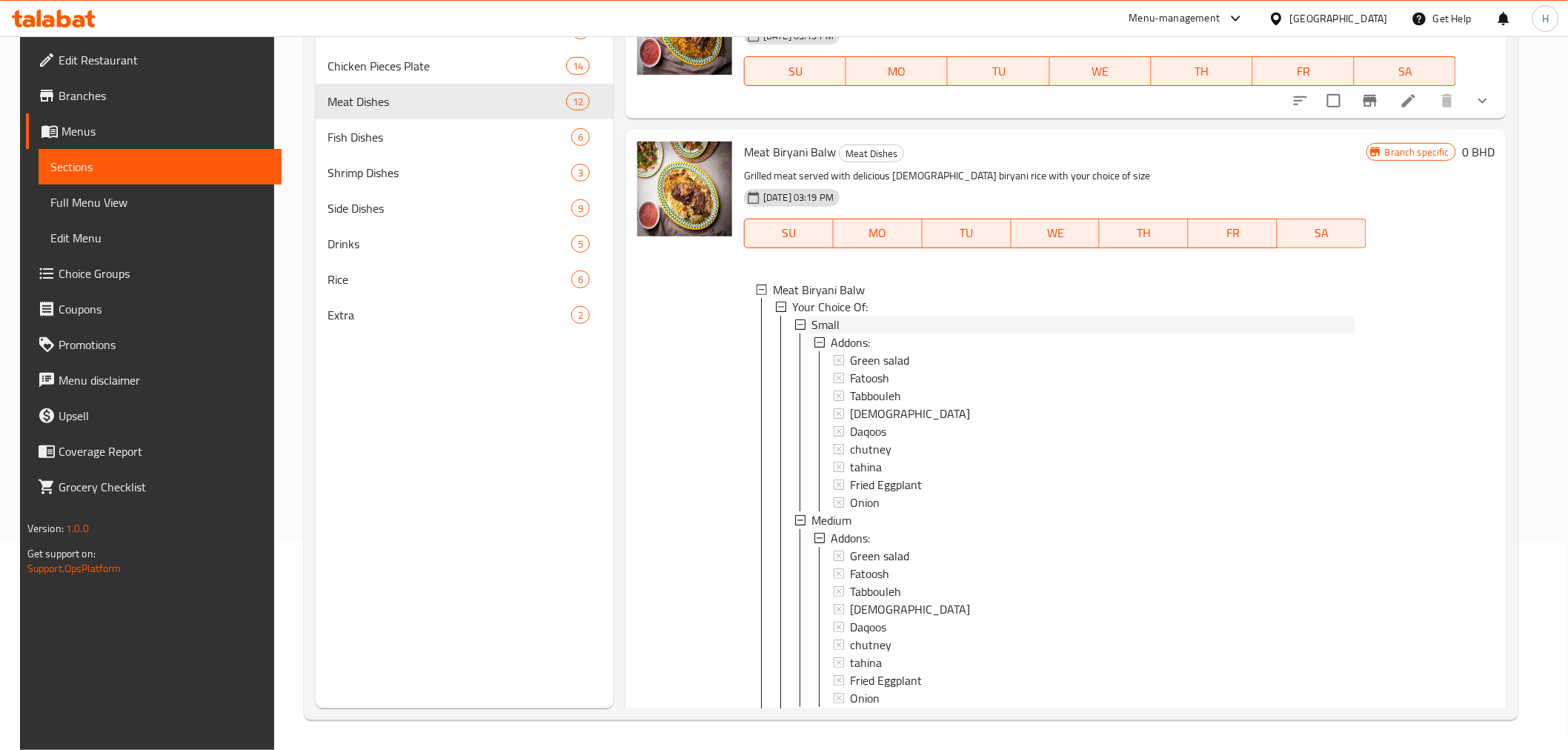
click at [814, 334] on span "Small" at bounding box center [826, 325] width 28 height 18
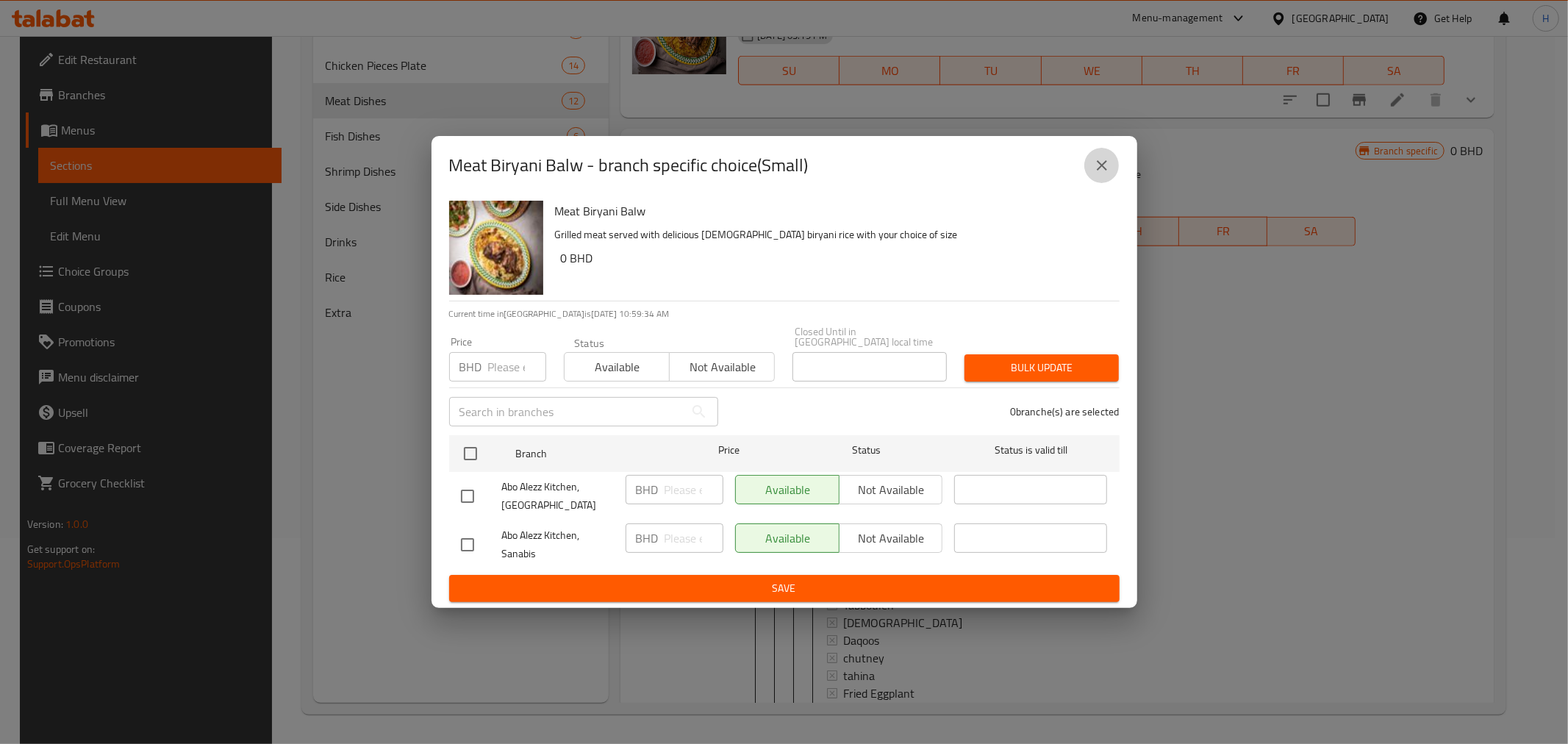
click at [1112, 165] on button "close" at bounding box center [1102, 165] width 36 height 36
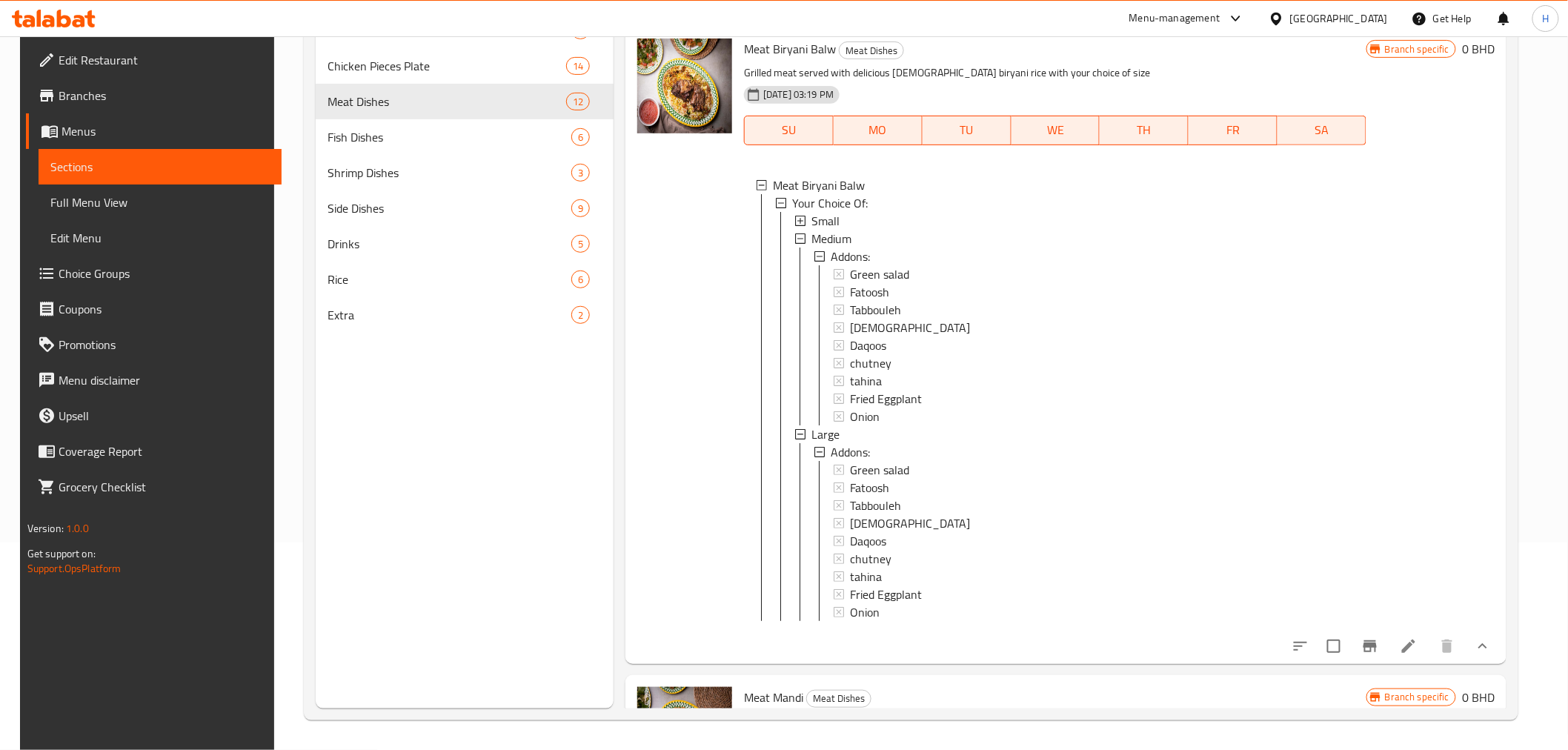
scroll to position [1647, 0]
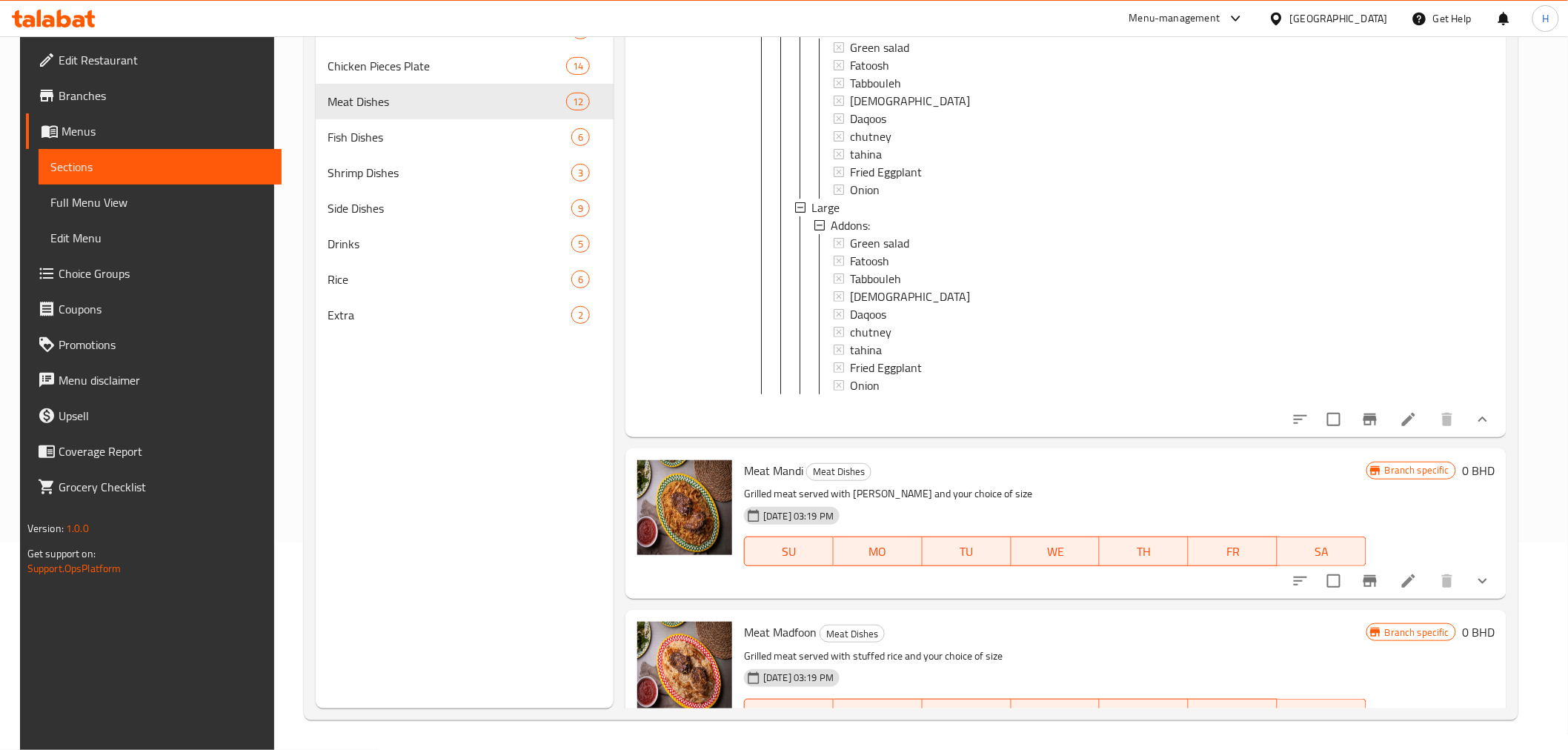
click at [1416, 433] on li at bounding box center [1408, 419] width 42 height 27
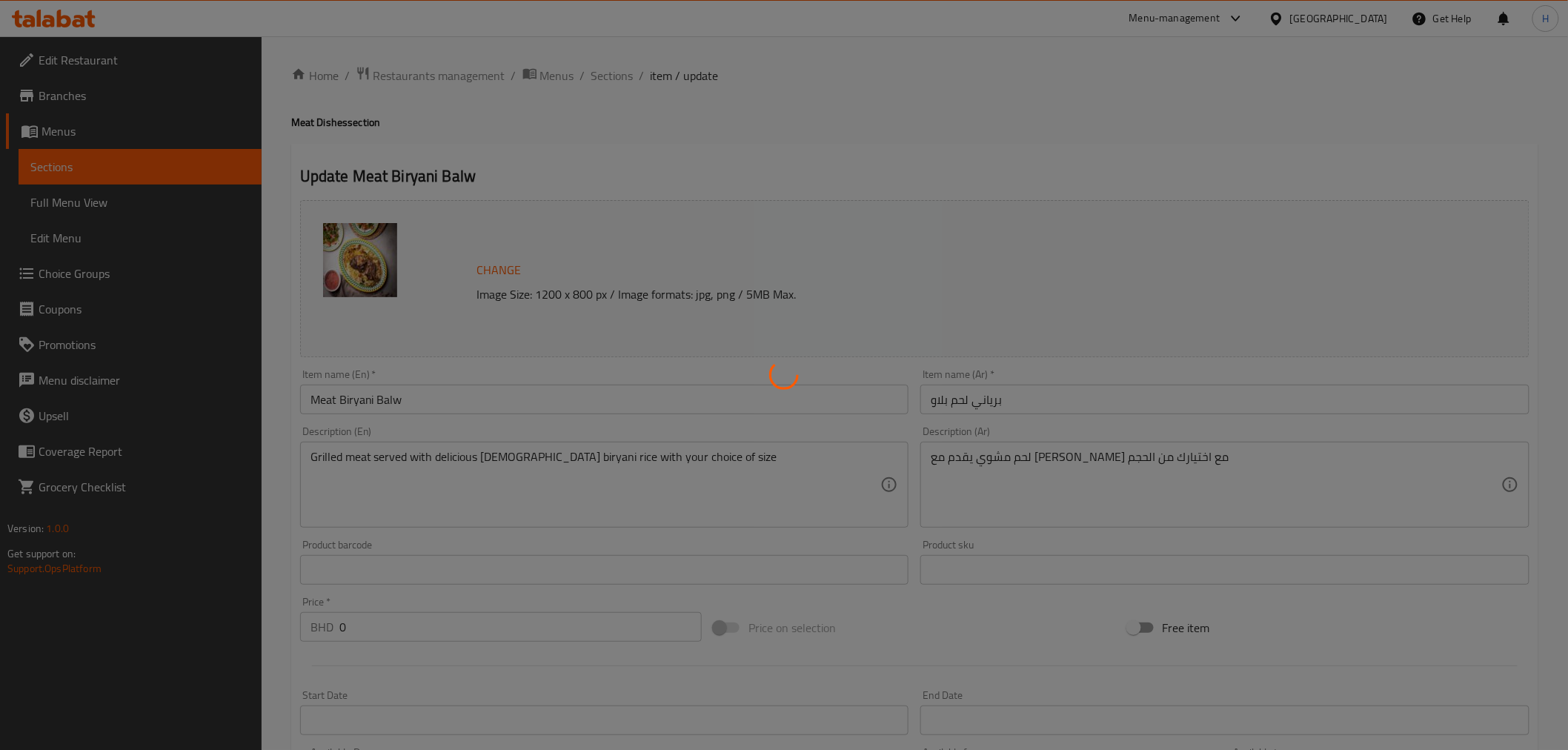
type input "الاضافات:"
type input "0"
type input "الاضافات:"
type input "0"
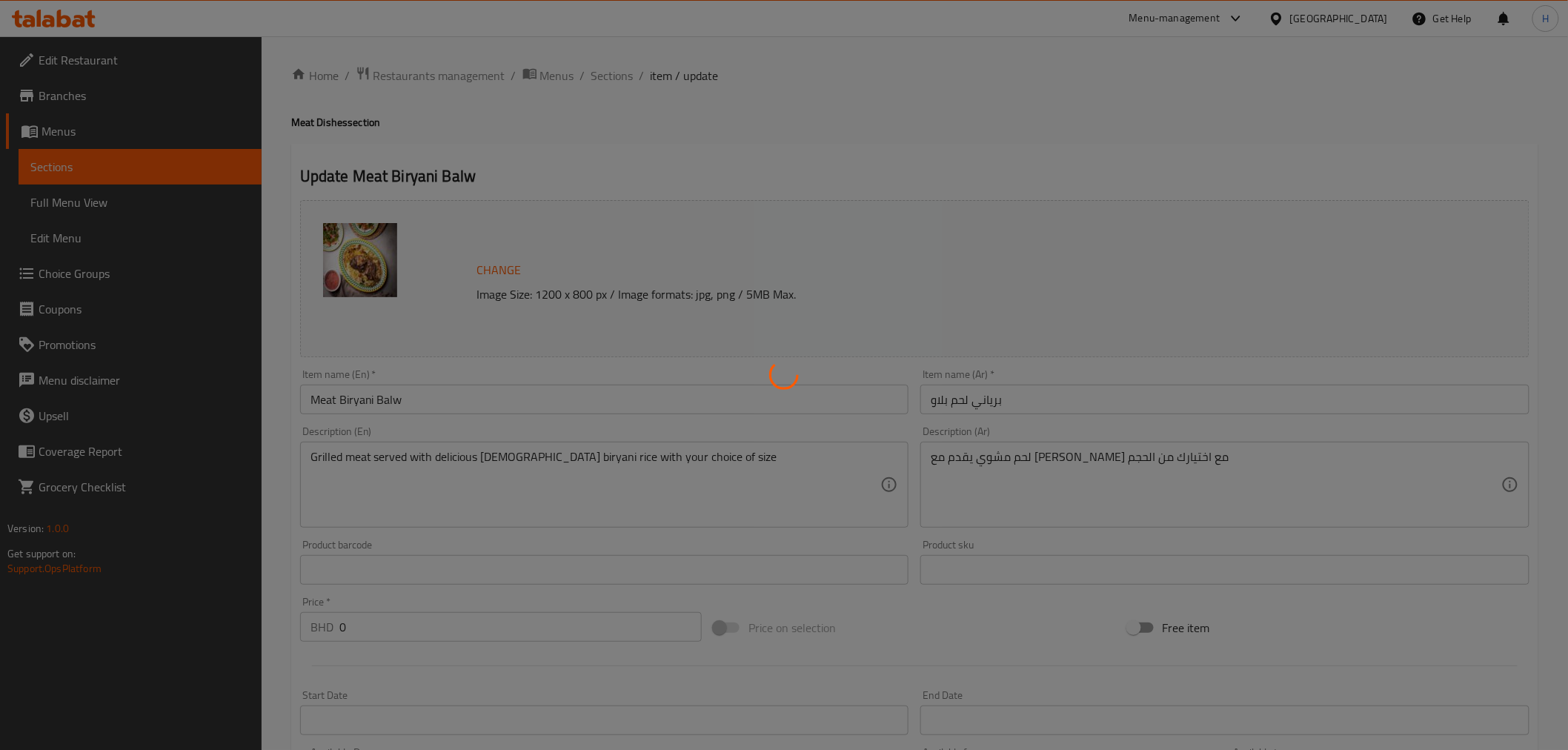
type input "0"
type input "الاضافات:"
type input "0"
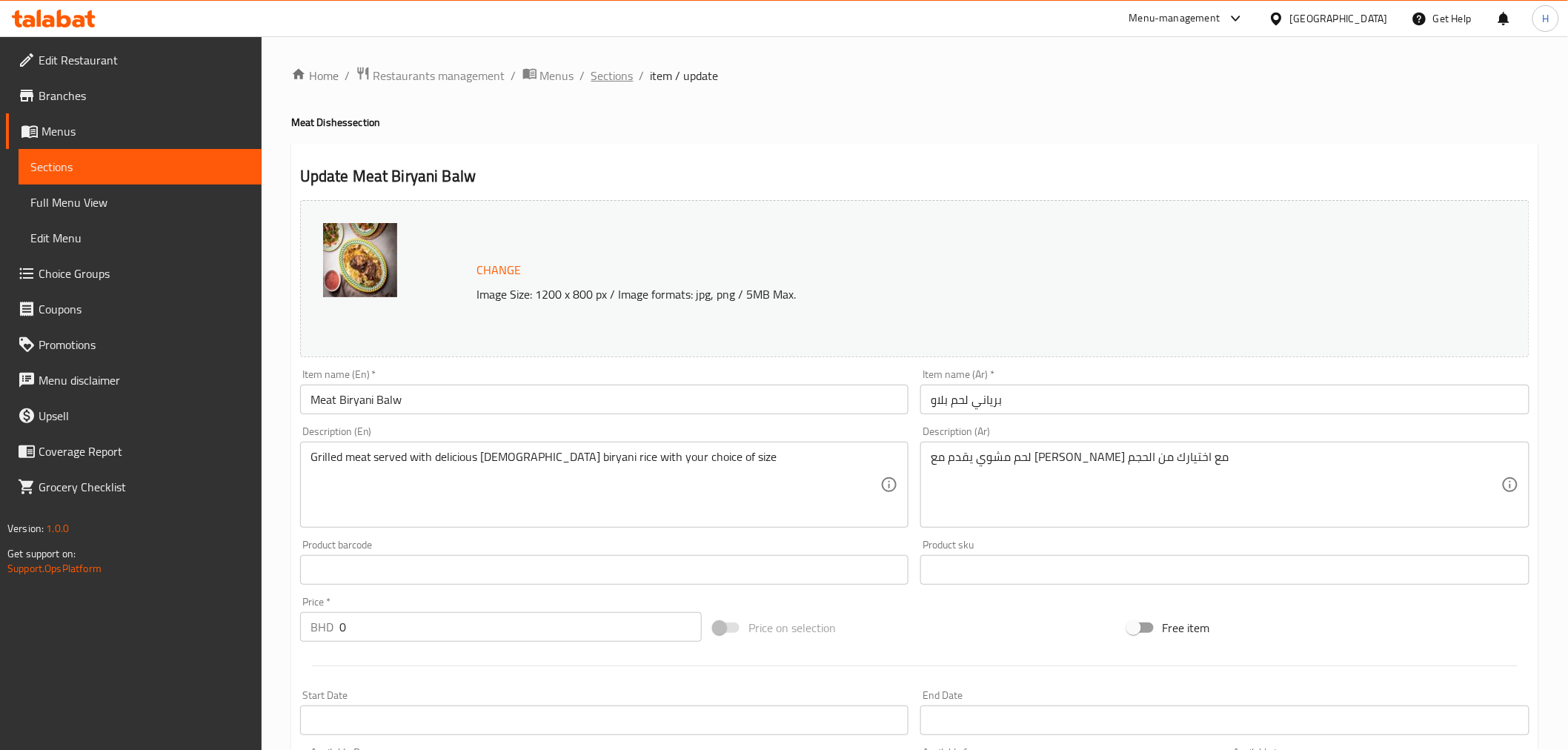
click at [597, 72] on span "Sections" at bounding box center [612, 75] width 42 height 18
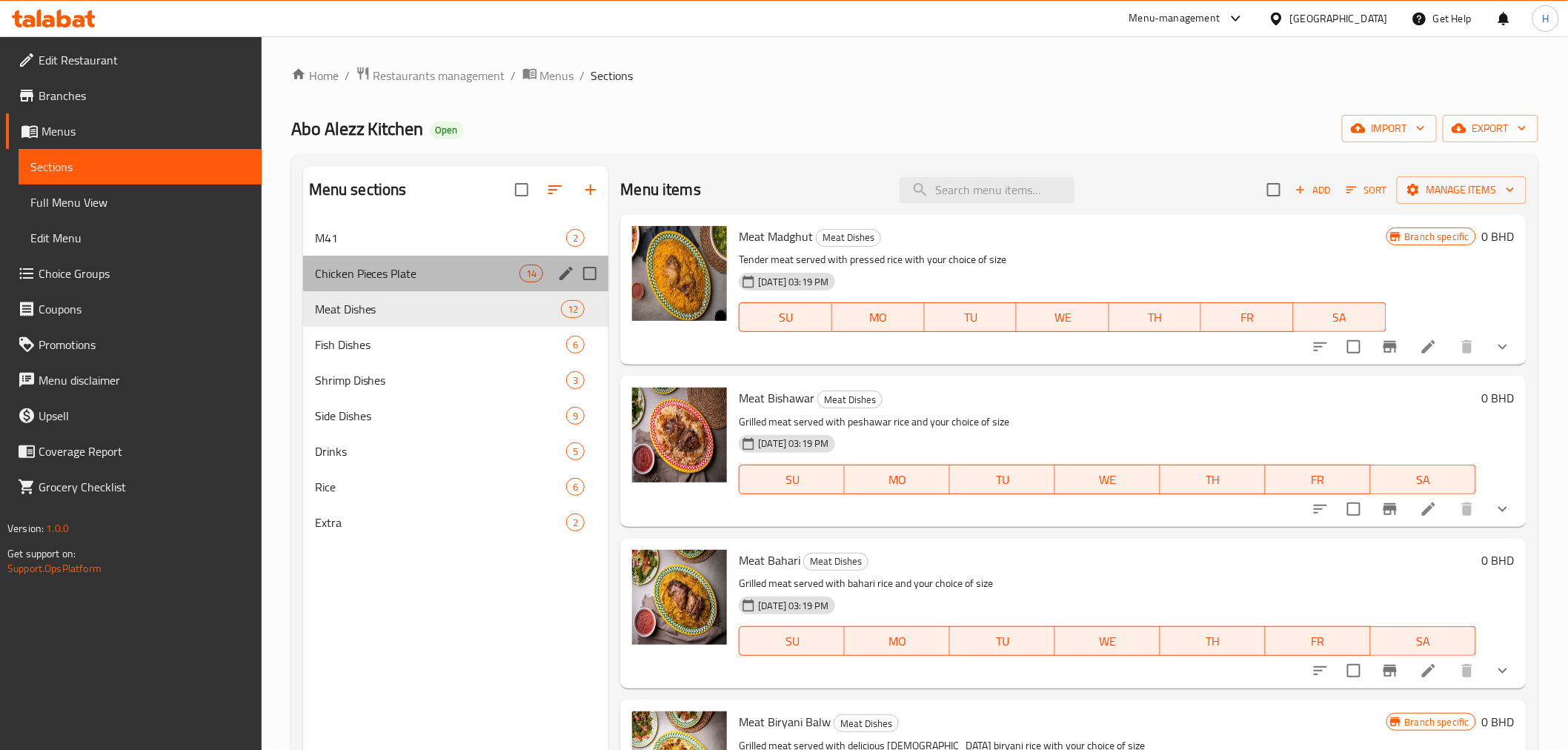
click at [336, 260] on div "Chicken Pieces Plate 14" at bounding box center [455, 273] width 306 height 36
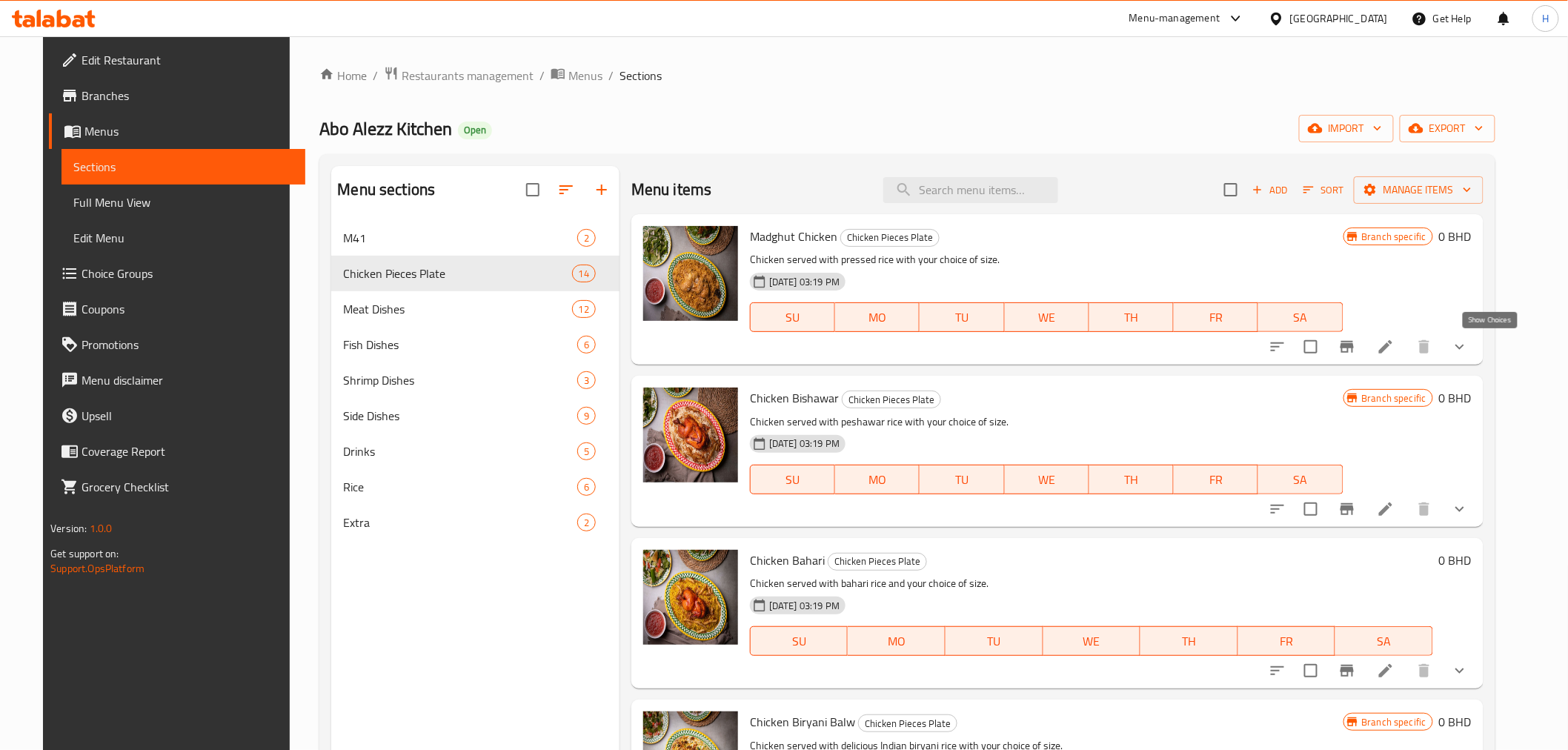
click at [1469, 350] on icon "show more" at bounding box center [1459, 346] width 18 height 18
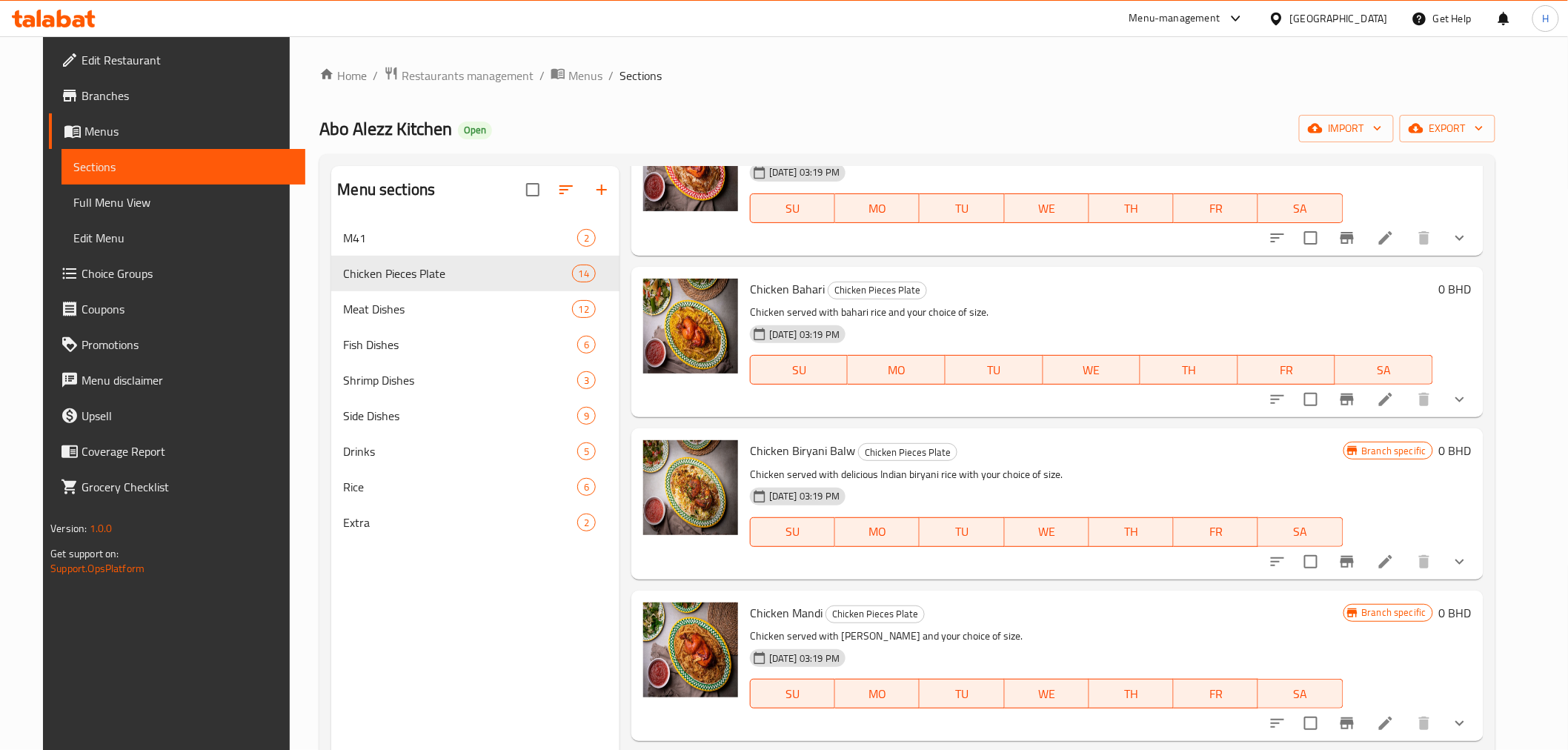
scroll to position [741, 0]
click at [1469, 404] on icon "show more" at bounding box center [1459, 397] width 18 height 18
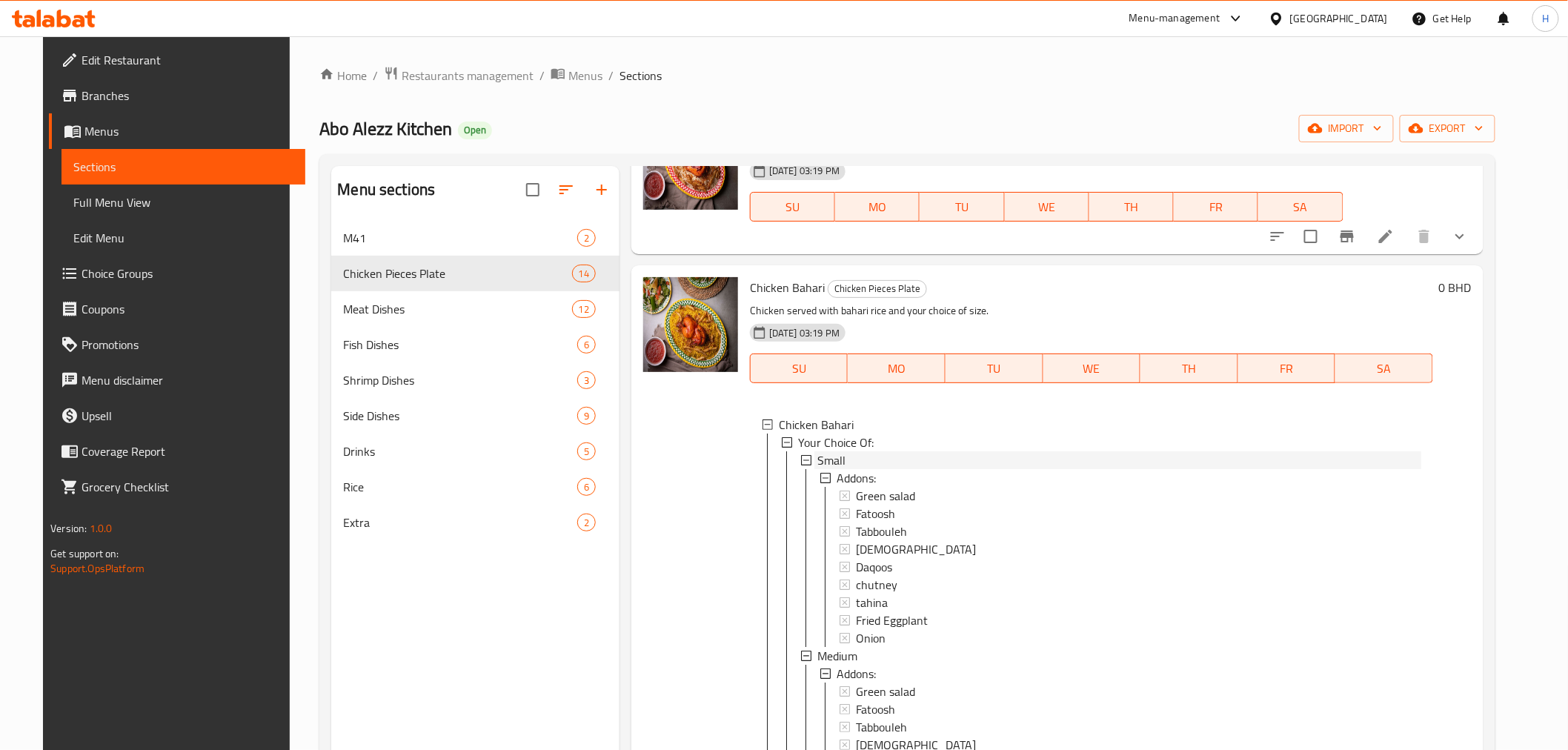
click at [817, 469] on span "Small" at bounding box center [831, 460] width 28 height 18
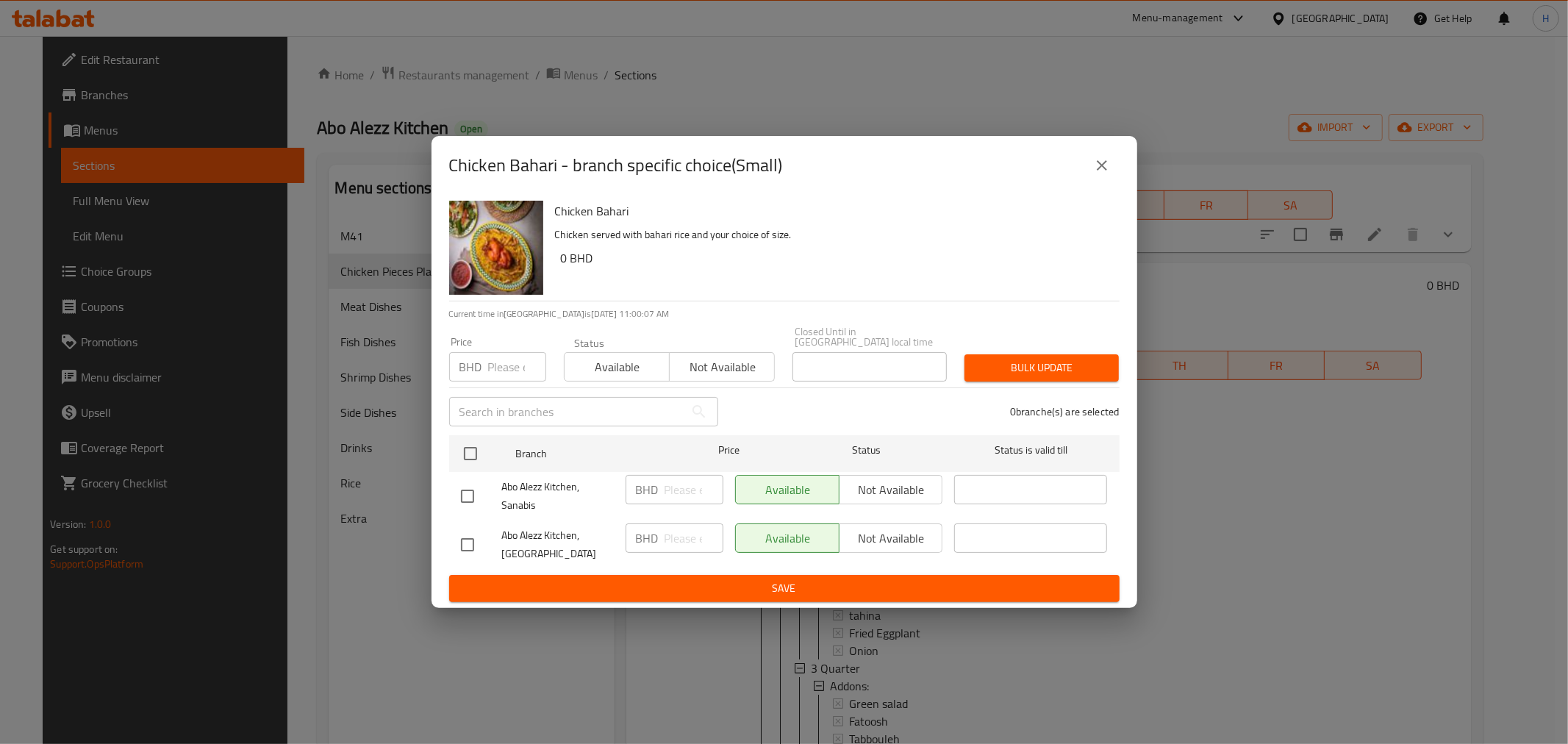
click at [1100, 174] on icon "close" at bounding box center [1101, 165] width 17 height 17
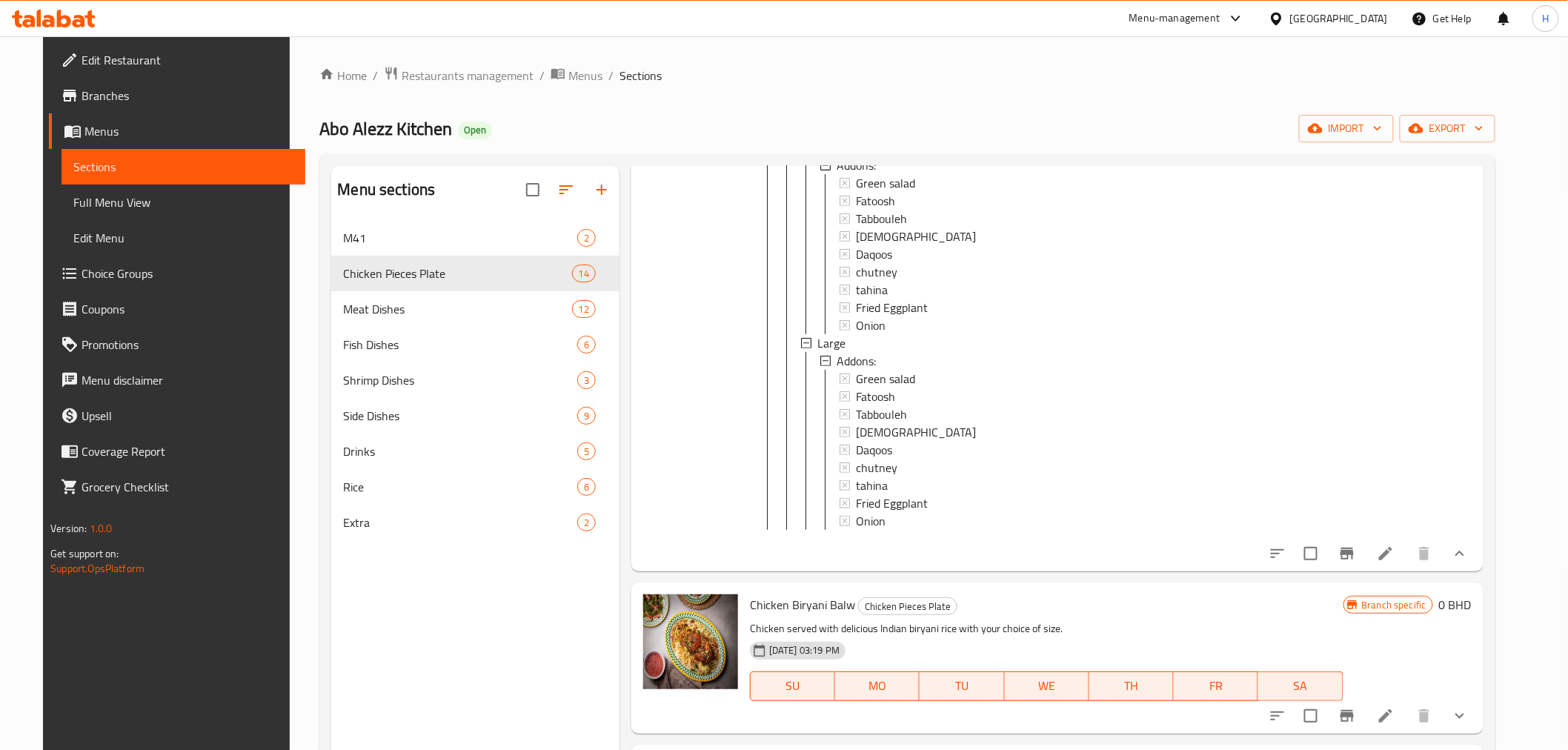
scroll to position [1317, 0]
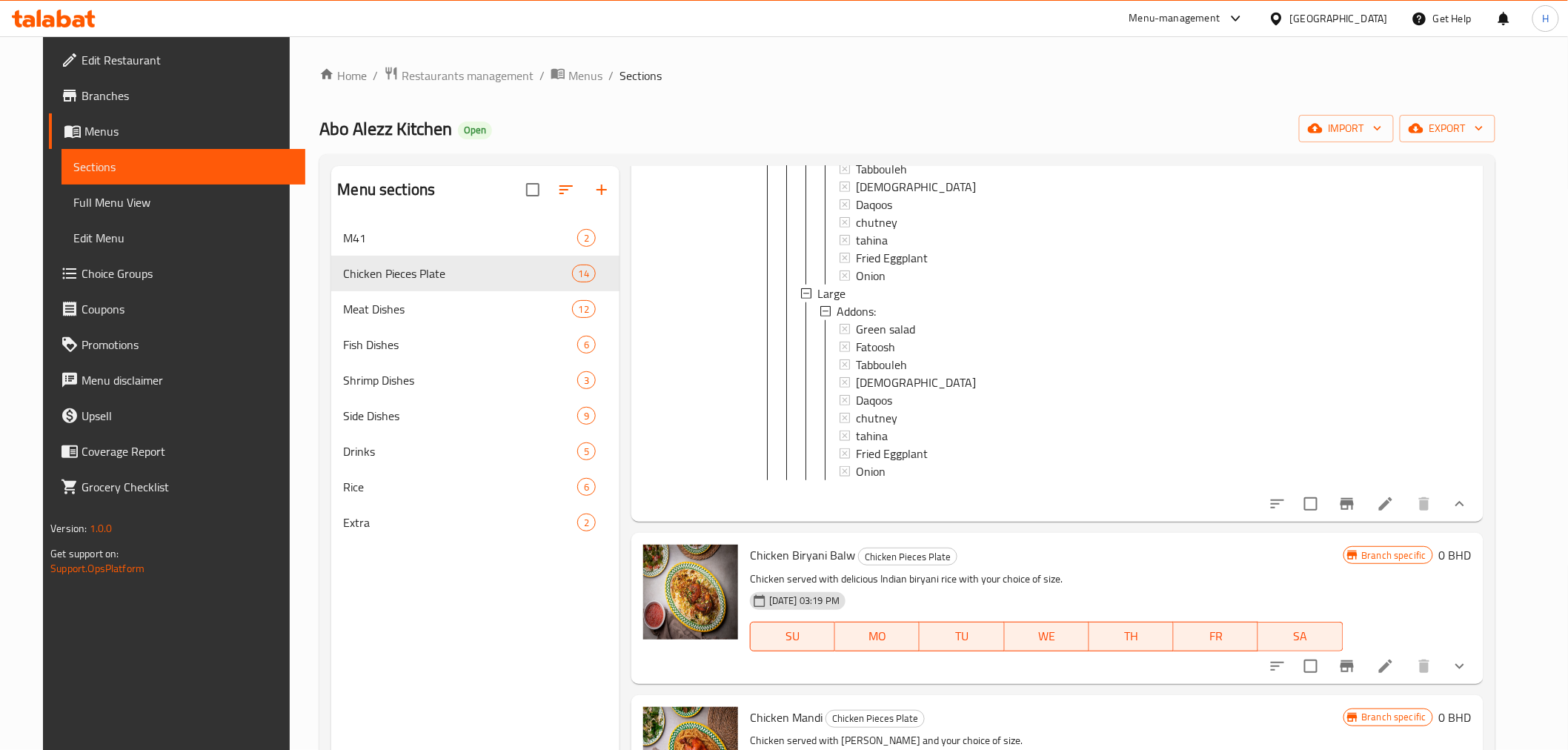
click at [1406, 517] on li at bounding box center [1385, 503] width 42 height 27
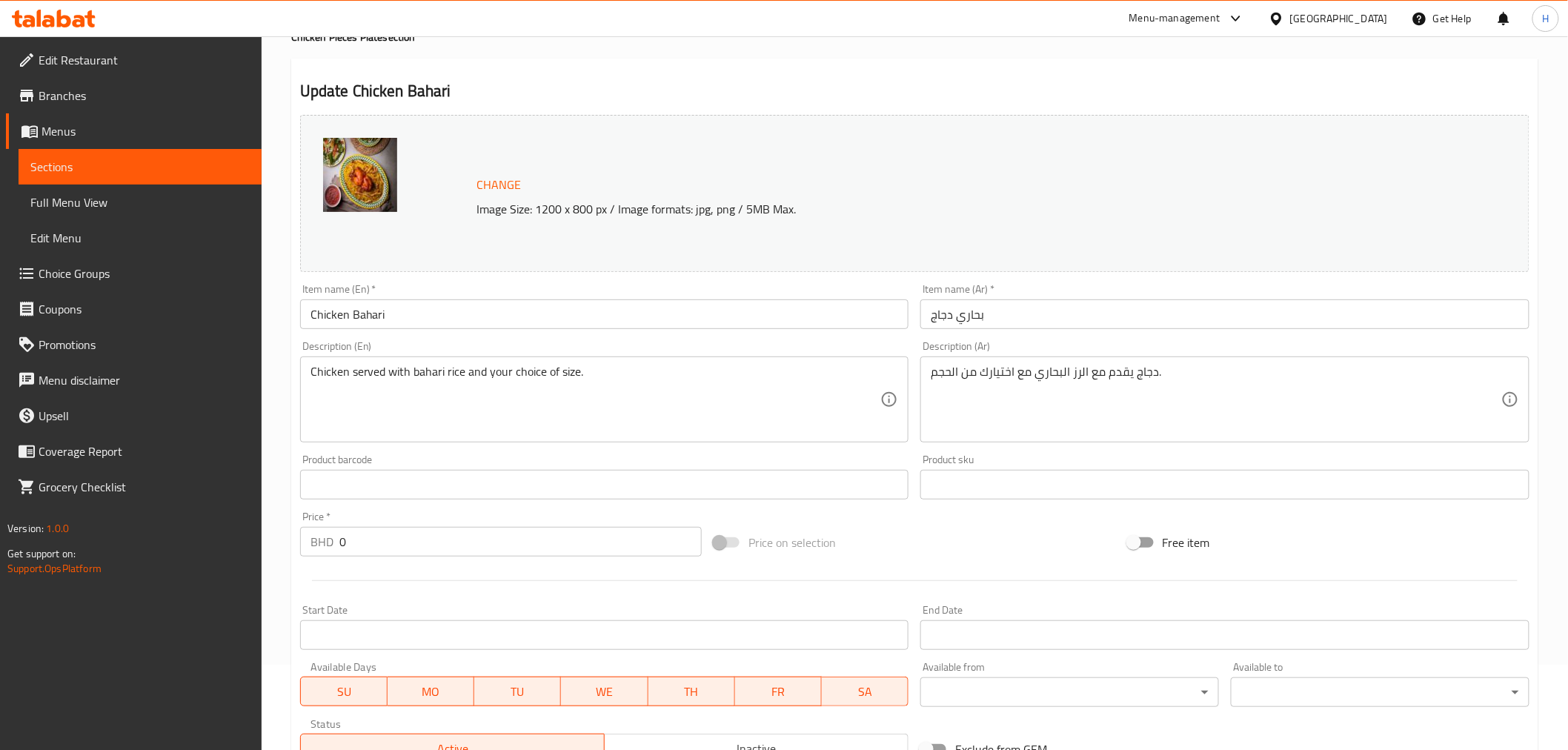
scroll to position [411, 0]
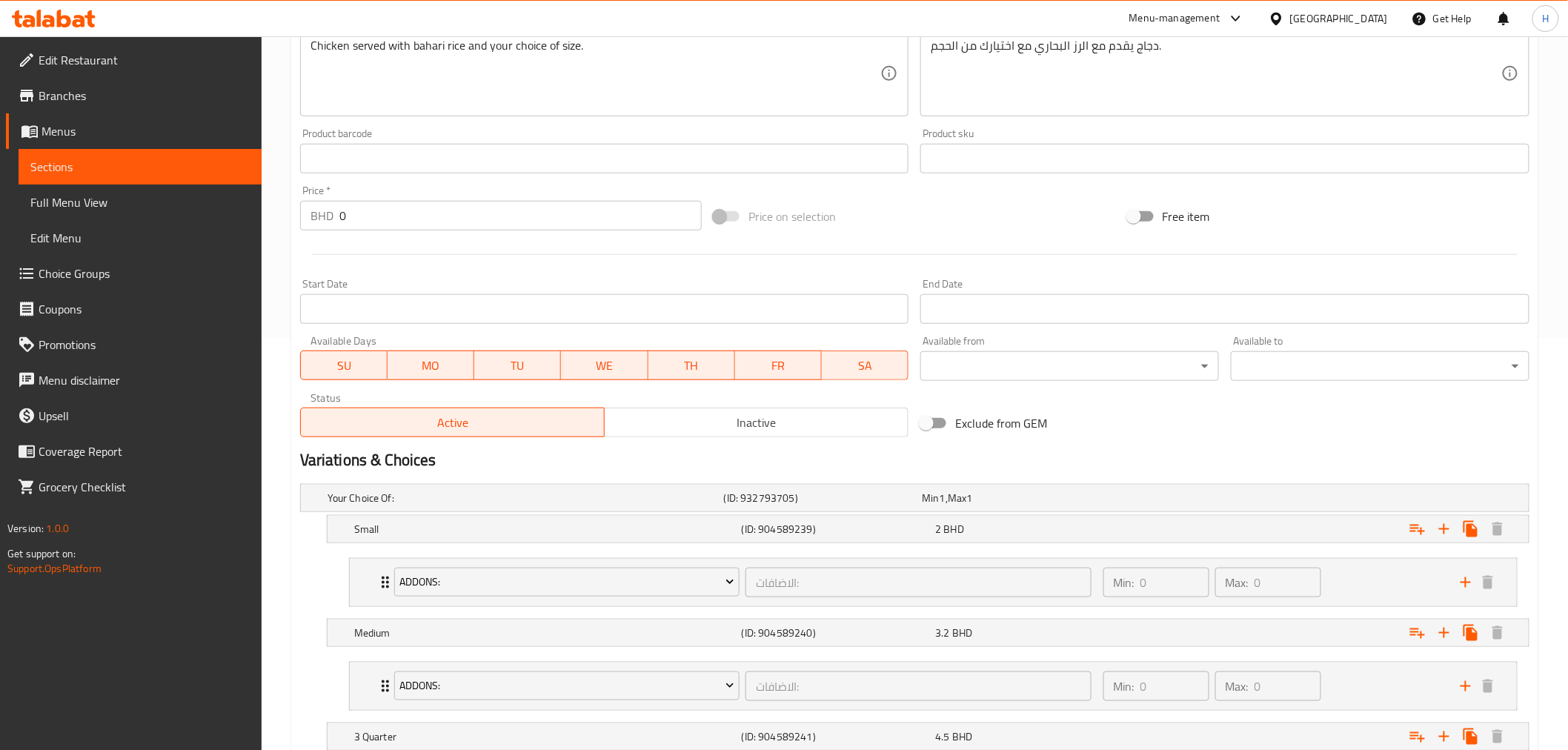
click at [289, 262] on div "Home / Restaurants management / Menus / Sections / item / update Chicken Pieces…" at bounding box center [914, 322] width 1307 height 1395
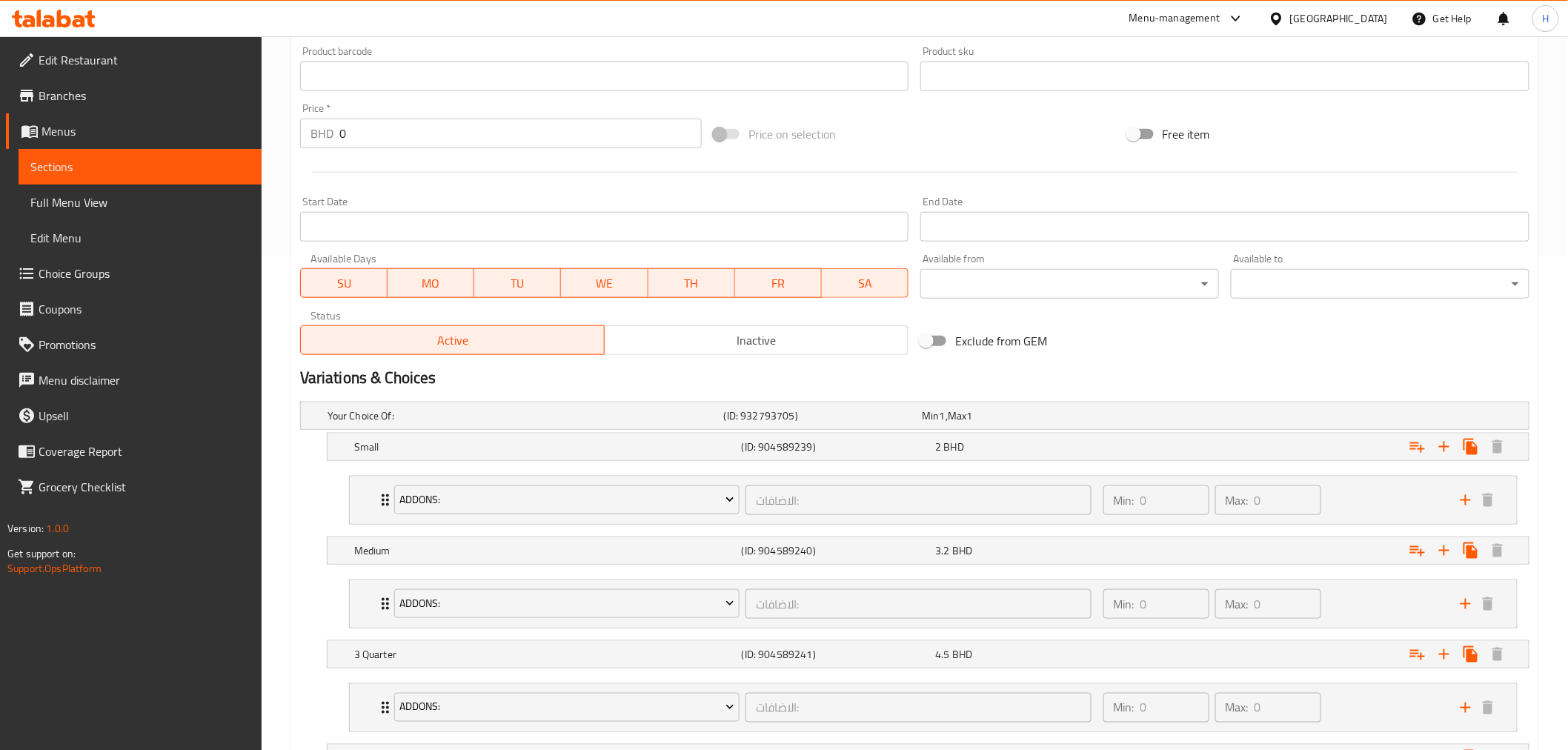
scroll to position [0, 0]
